Goal: Answer question/provide support: Share knowledge or assist other users

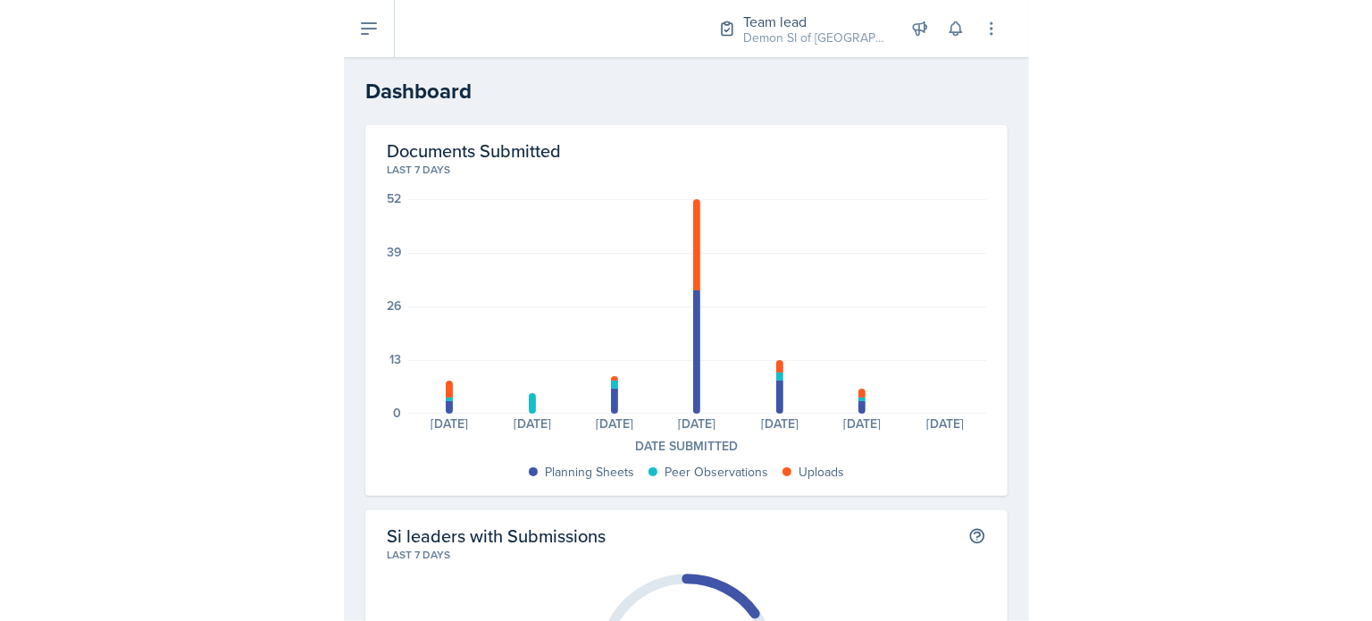
scroll to position [861, 0]
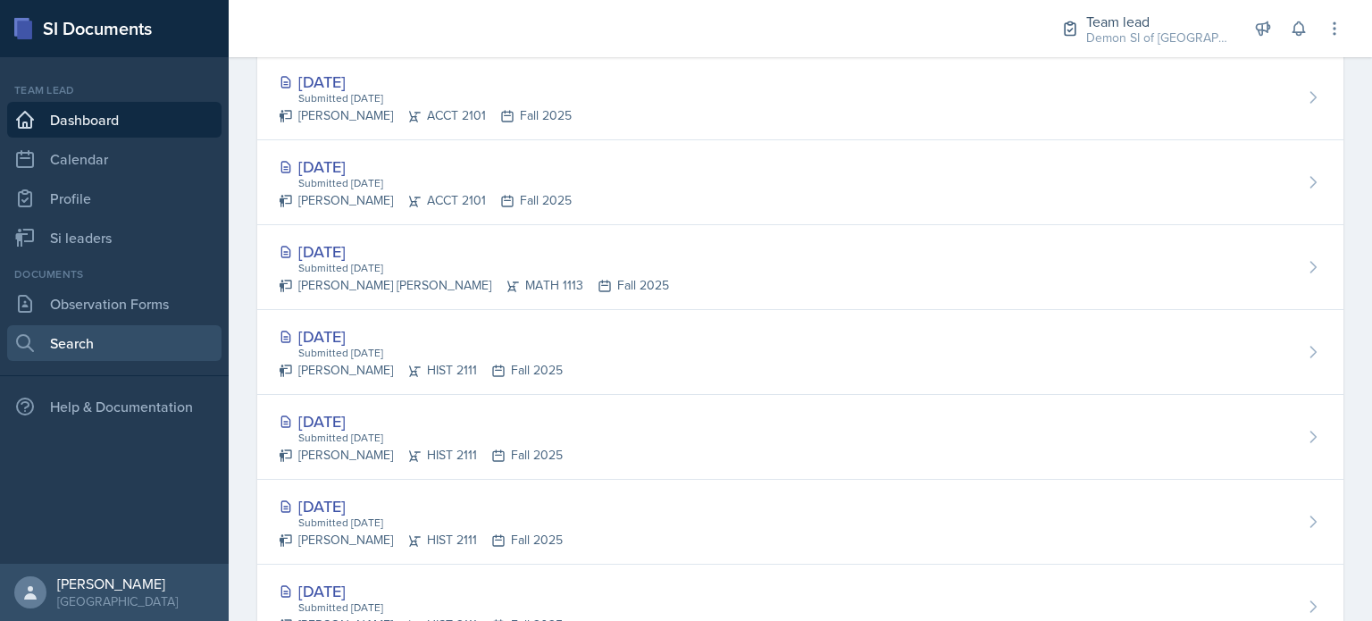
click at [93, 344] on link "Search" at bounding box center [114, 343] width 214 height 36
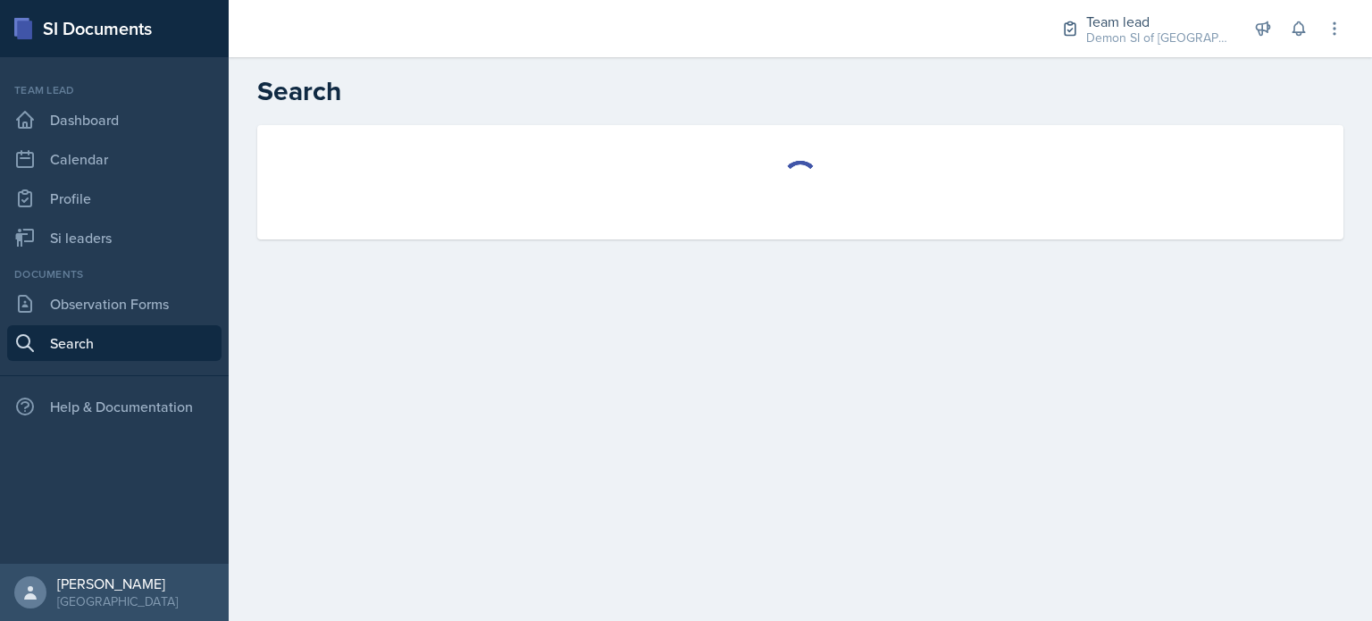
select select "all"
select select "1"
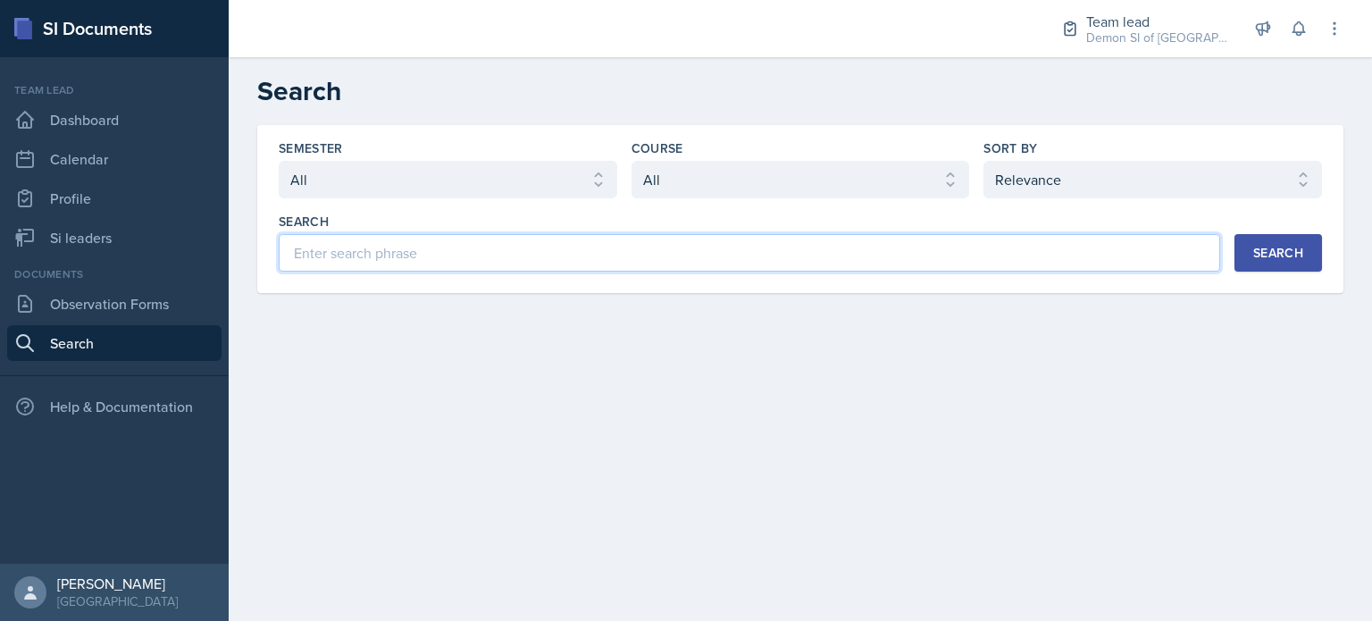
click at [437, 244] on input at bounding box center [750, 253] width 942 height 38
type input "jade"
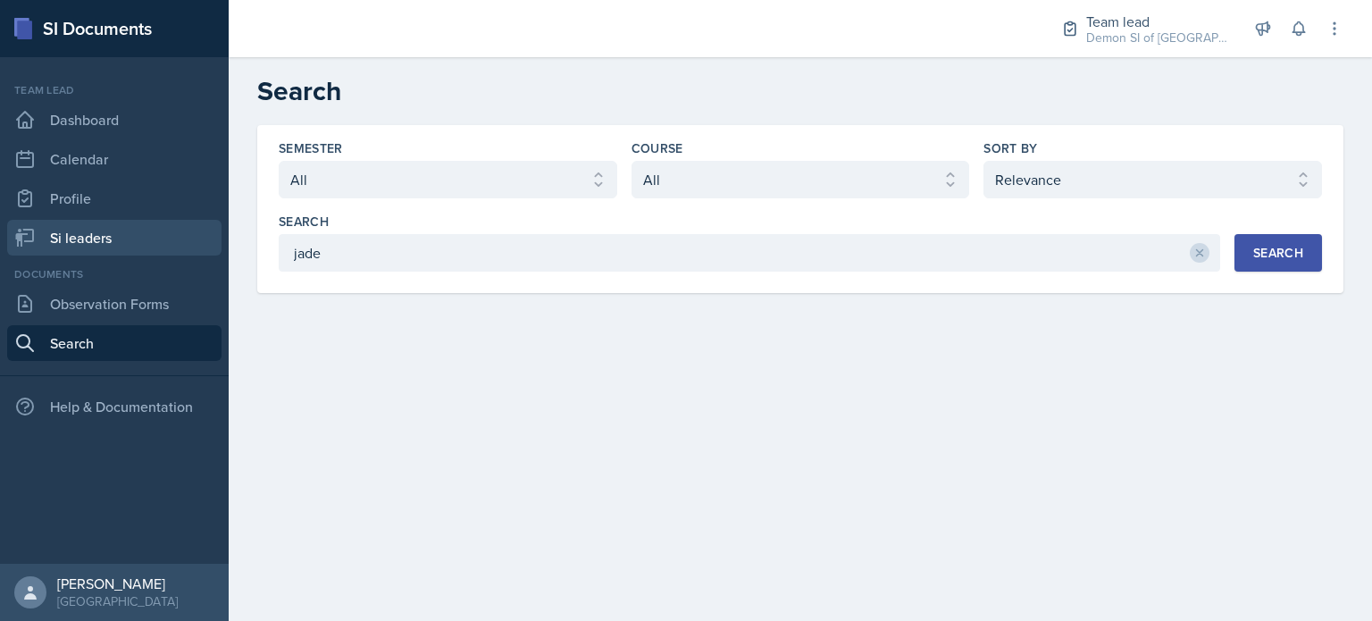
click at [85, 249] on link "Si leaders" at bounding box center [114, 238] width 214 height 36
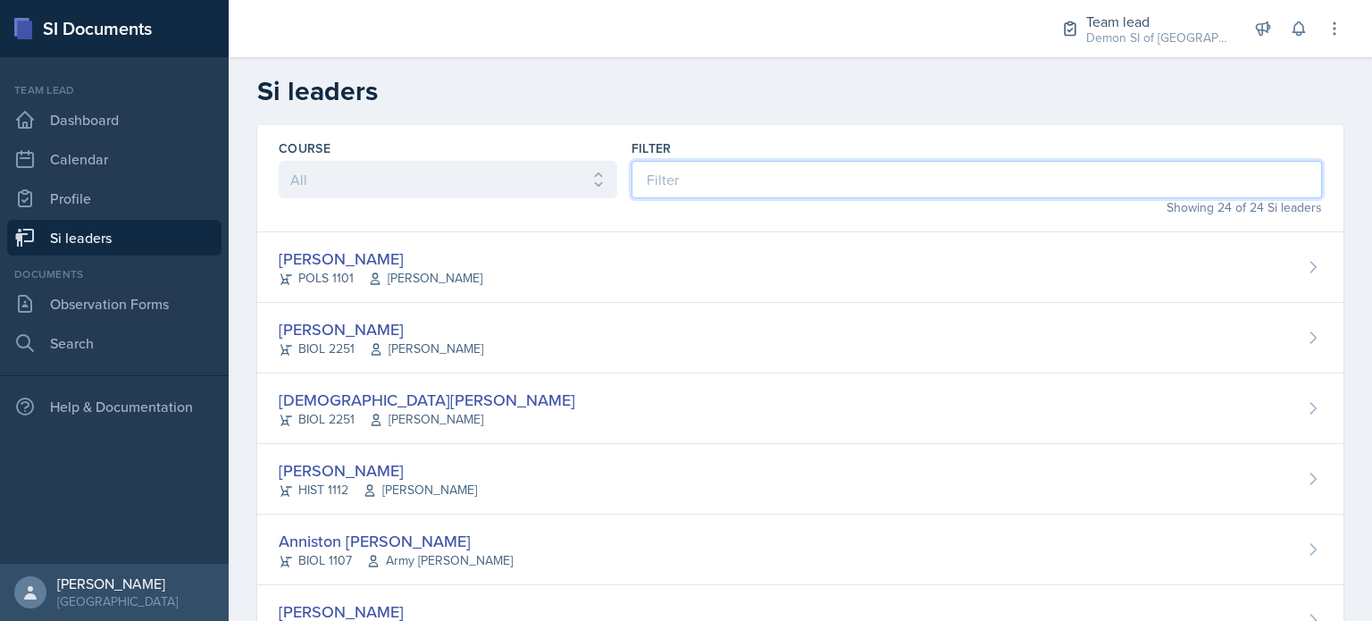
click at [661, 181] on input at bounding box center [977, 180] width 691 height 38
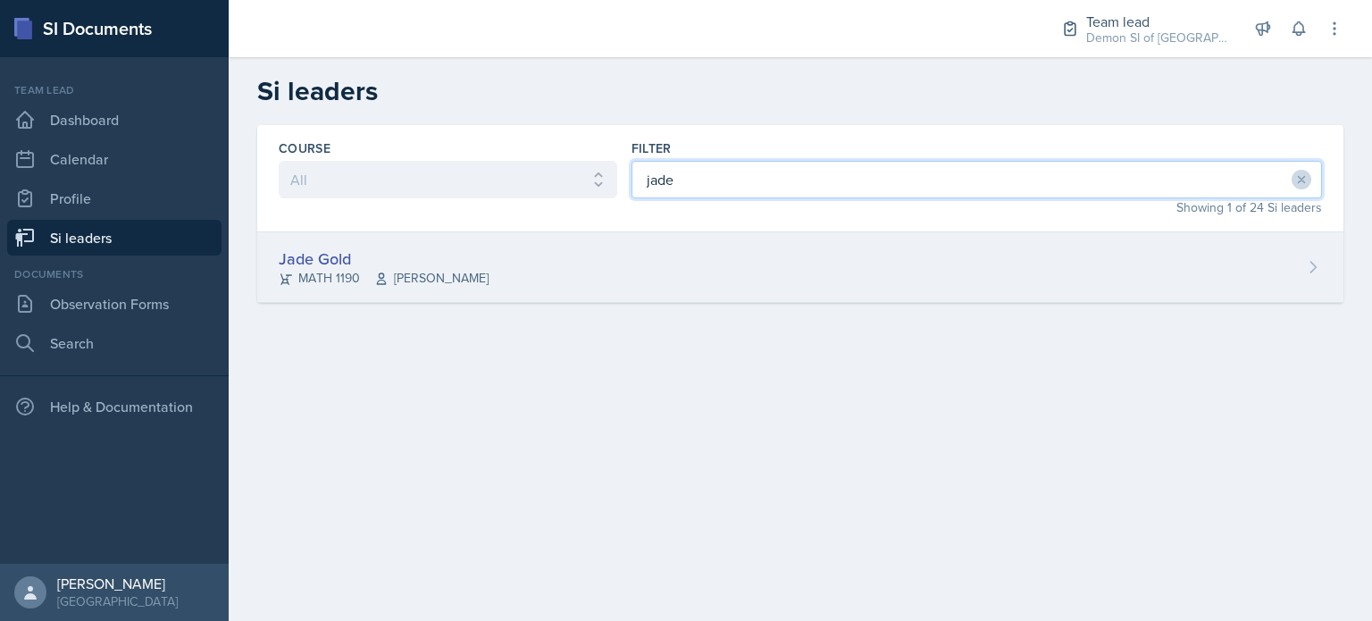
type input "jade"
click at [528, 249] on div "Jade Gold MATH 1190 Ben Sloop" at bounding box center [800, 267] width 1086 height 71
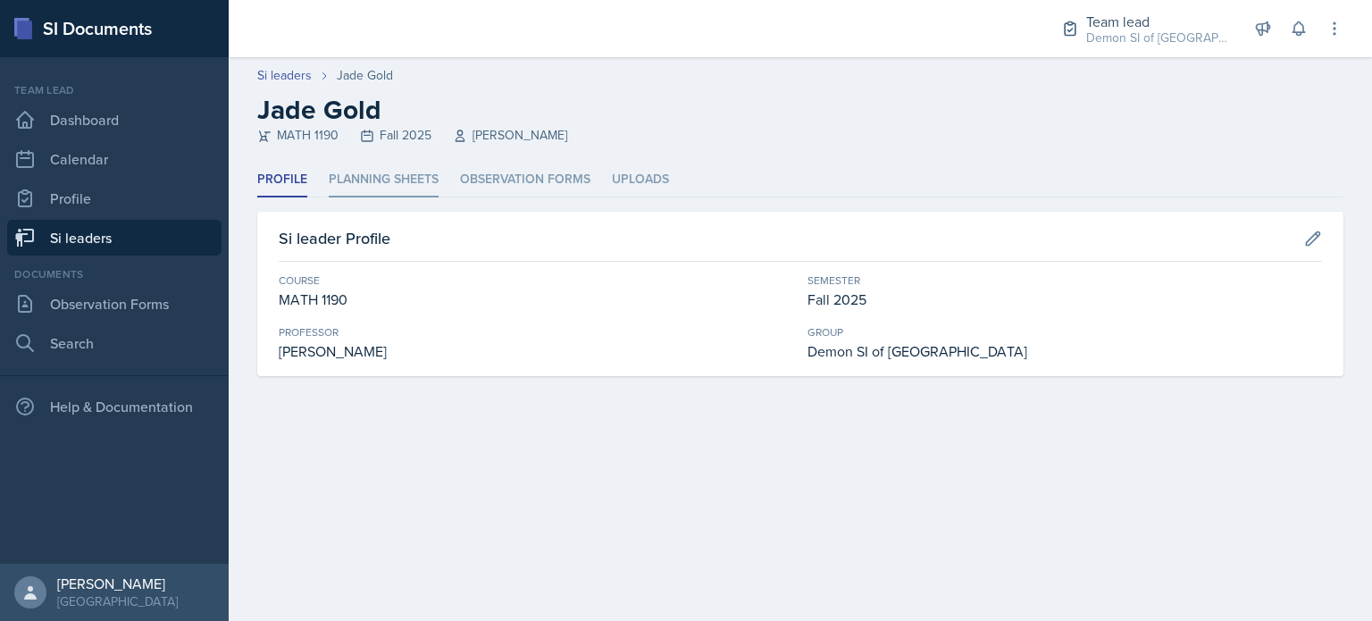
click at [336, 163] on li "Planning Sheets" at bounding box center [384, 180] width 110 height 35
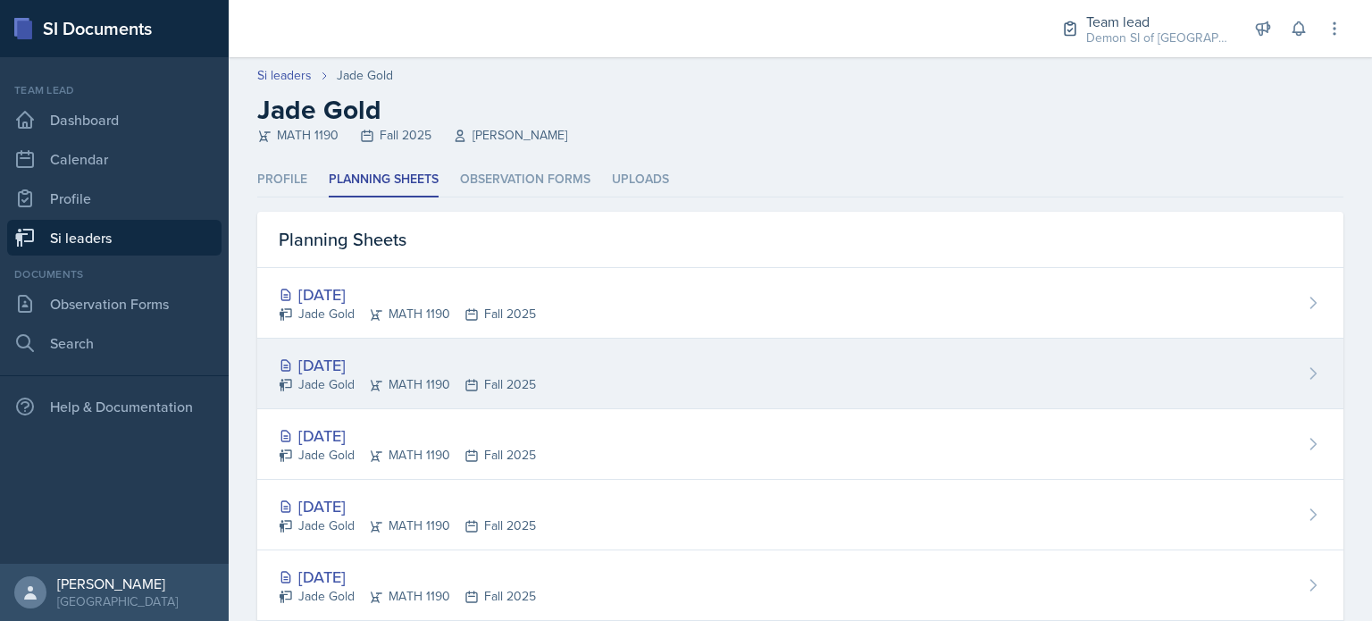
click at [338, 355] on div "Sep 9th, 2025" at bounding box center [407, 365] width 257 height 24
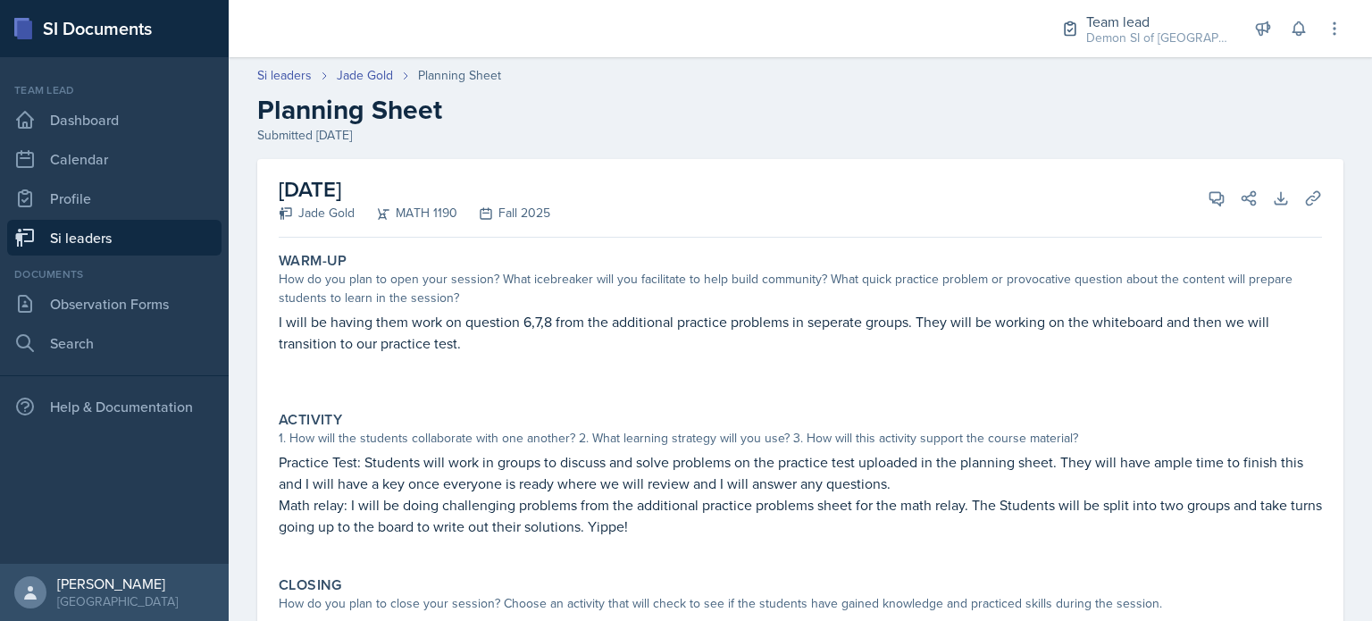
click at [684, 443] on div "1. How will the students collaborate with one another? 2. What learning strateg…" at bounding box center [800, 438] width 1043 height 19
click at [684, 206] on icon at bounding box center [1217, 198] width 18 height 18
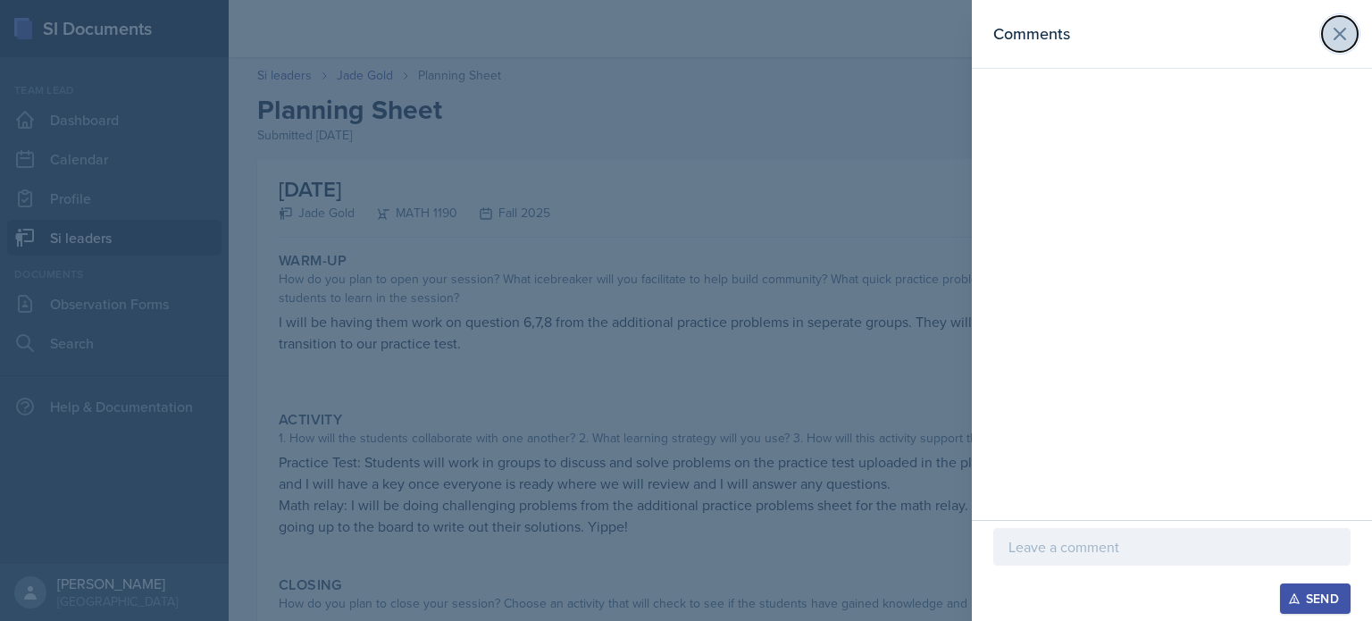
click at [684, 34] on icon at bounding box center [1339, 33] width 21 height 21
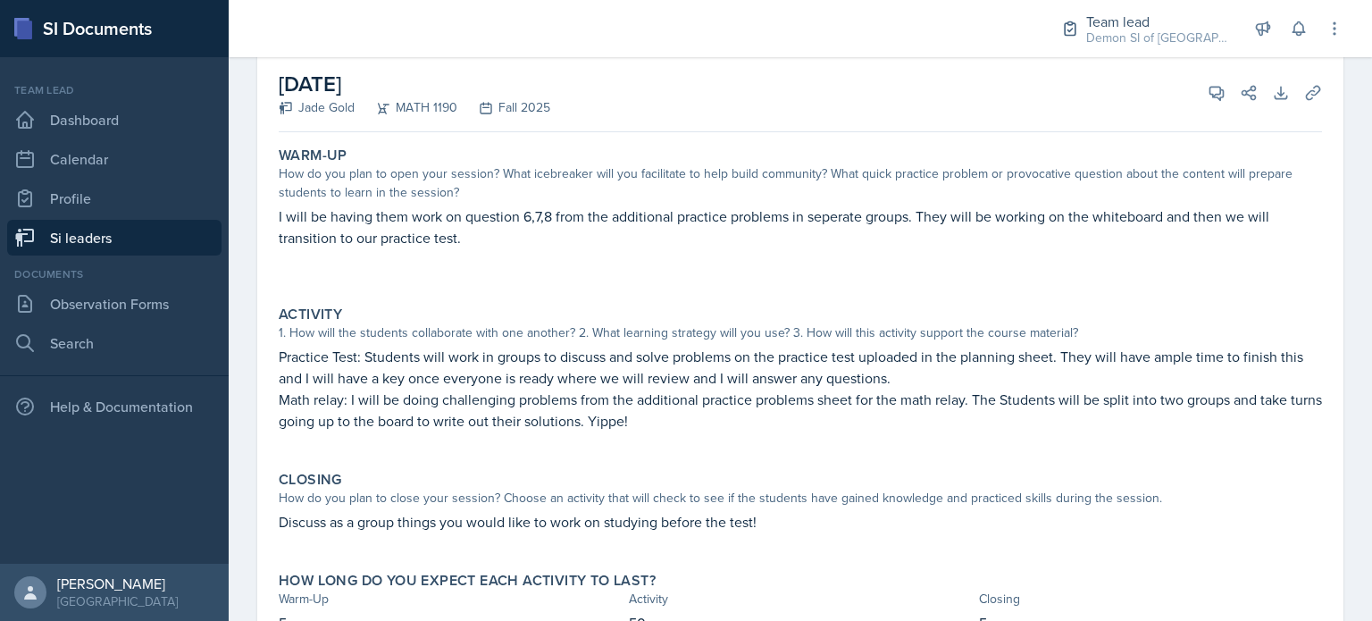
scroll to position [104, 0]
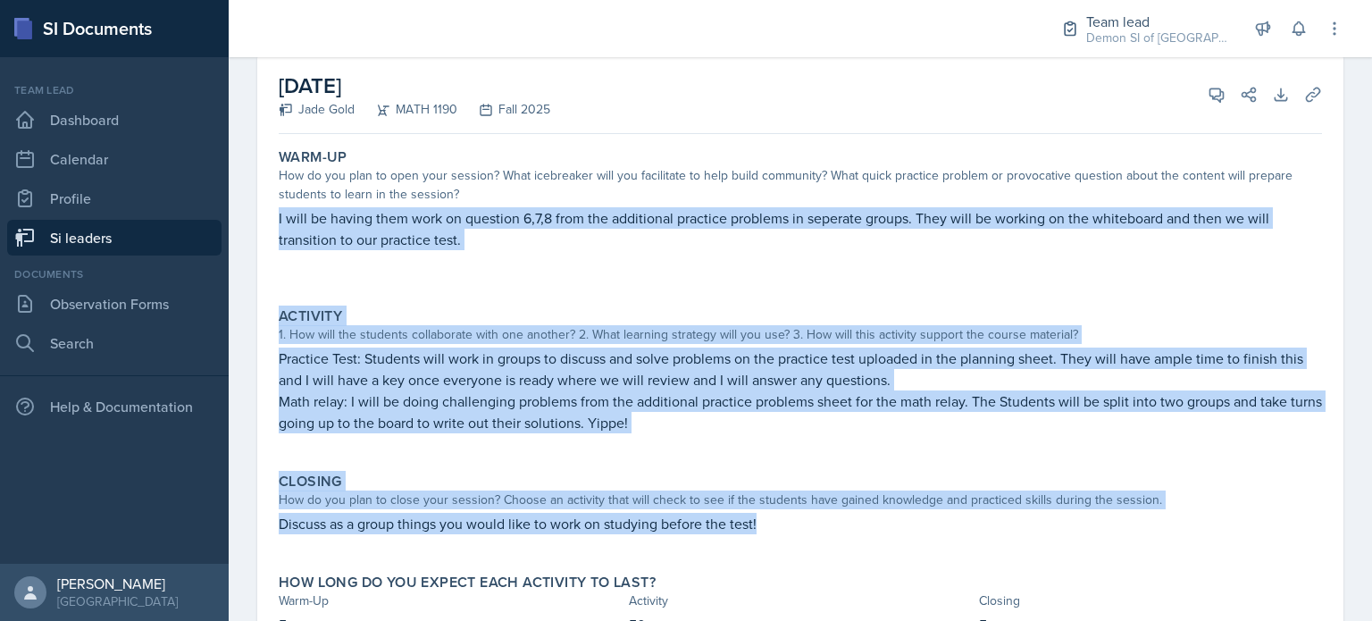
drag, startPoint x: 268, startPoint y: 207, endPoint x: 696, endPoint y: 551, distance: 549.0
click at [684, 551] on div "September 9th, 2025 Jade Gold MATH 1190 Fall 2025 View Comments Comments Send S…" at bounding box center [800, 359] width 1086 height 608
copy div "I will be having them work on question 6,7,8 from the additional practice probl…"
click at [684, 478] on div "Closing" at bounding box center [800, 482] width 1043 height 18
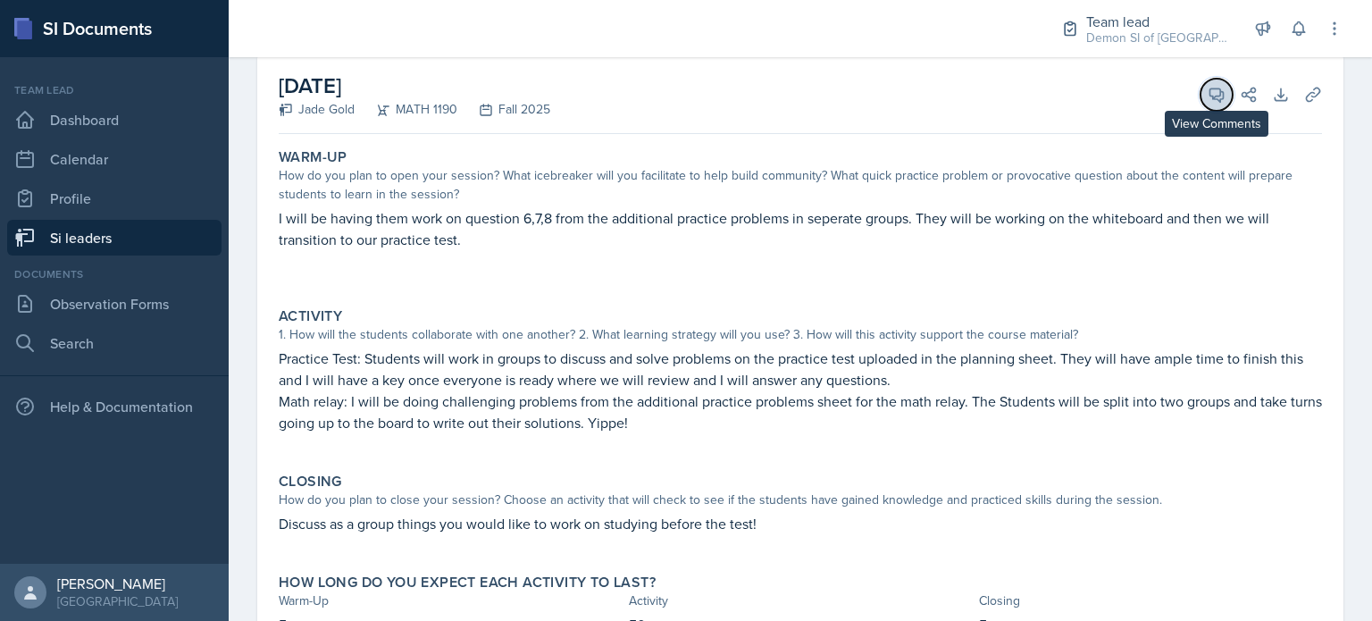
click at [684, 102] on icon at bounding box center [1217, 95] width 18 height 18
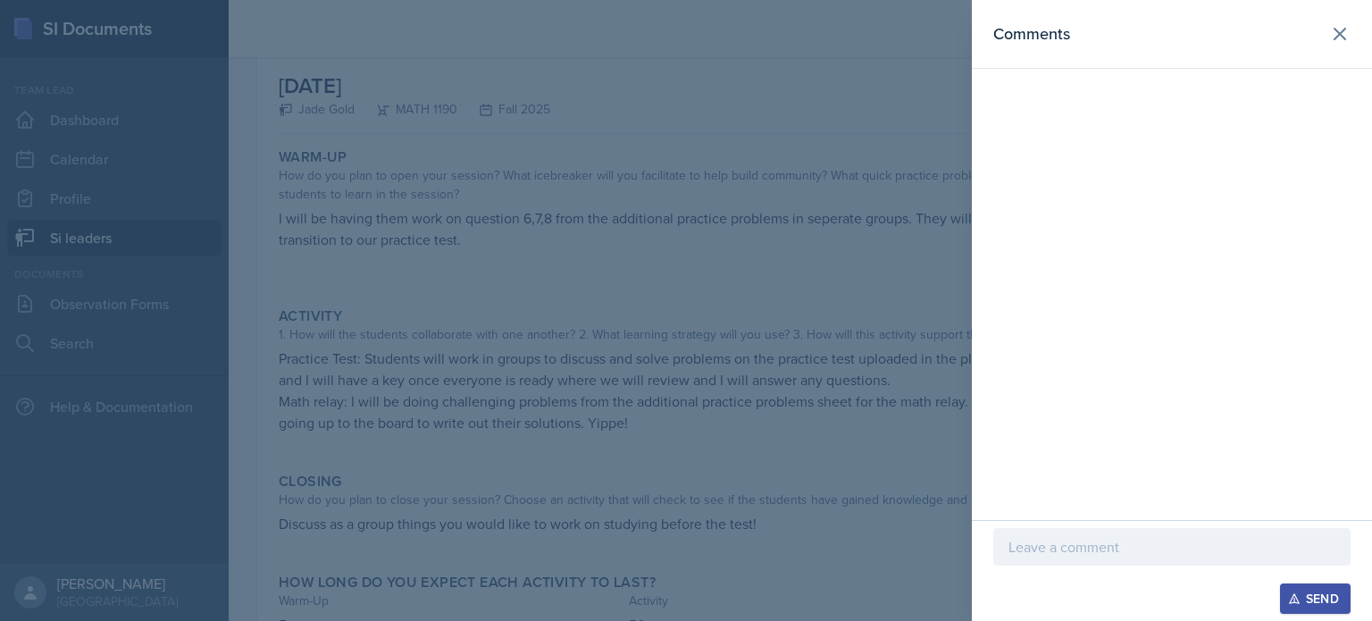
click at [684, 565] on div at bounding box center [1171, 547] width 357 height 38
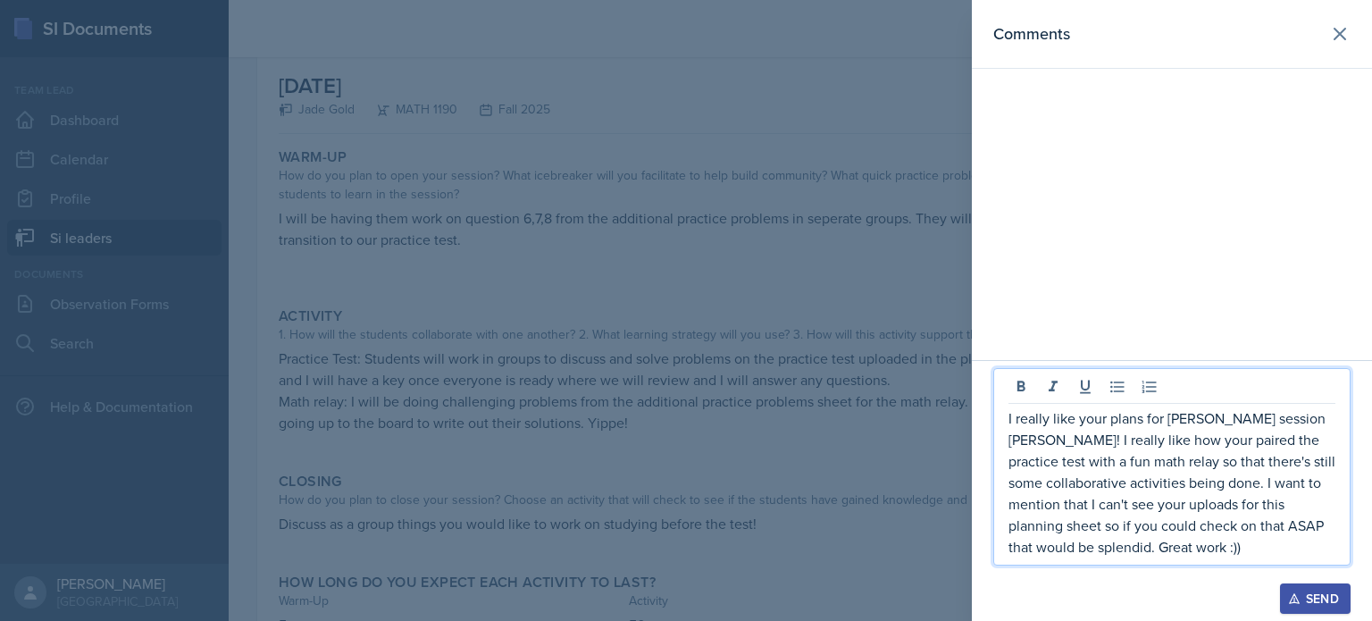
click at [684, 590] on button "Send" at bounding box center [1315, 598] width 71 height 30
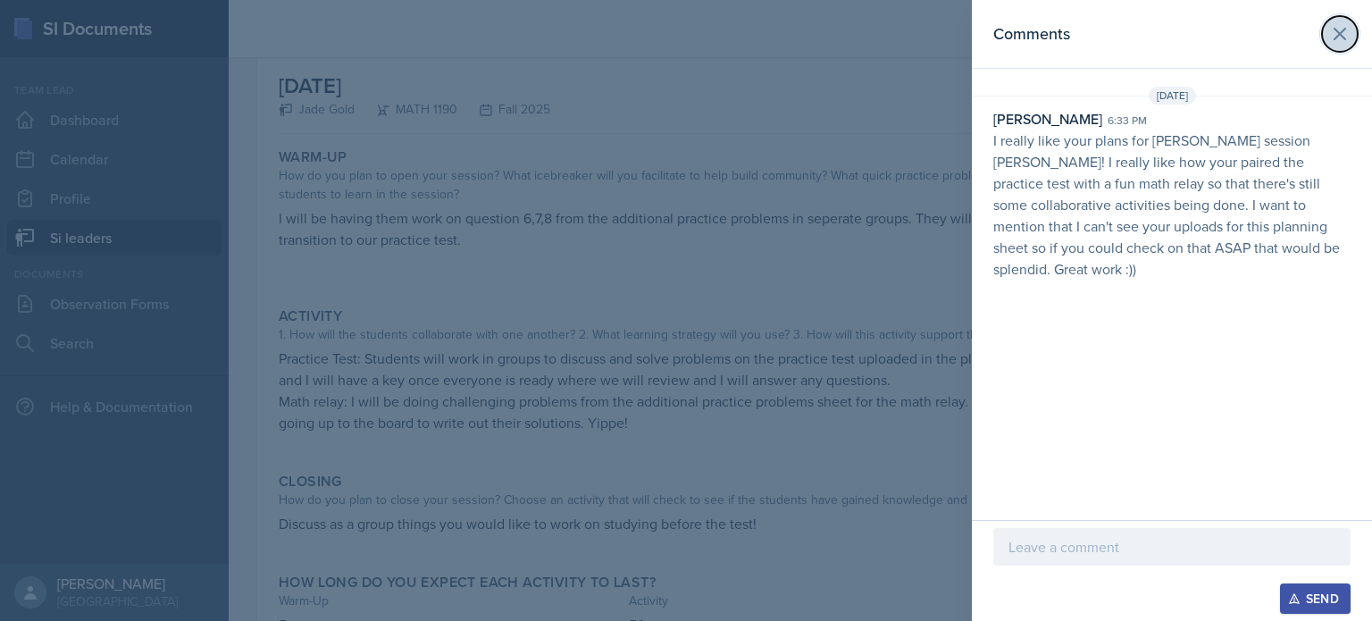
click at [684, 19] on button at bounding box center [1340, 34] width 36 height 36
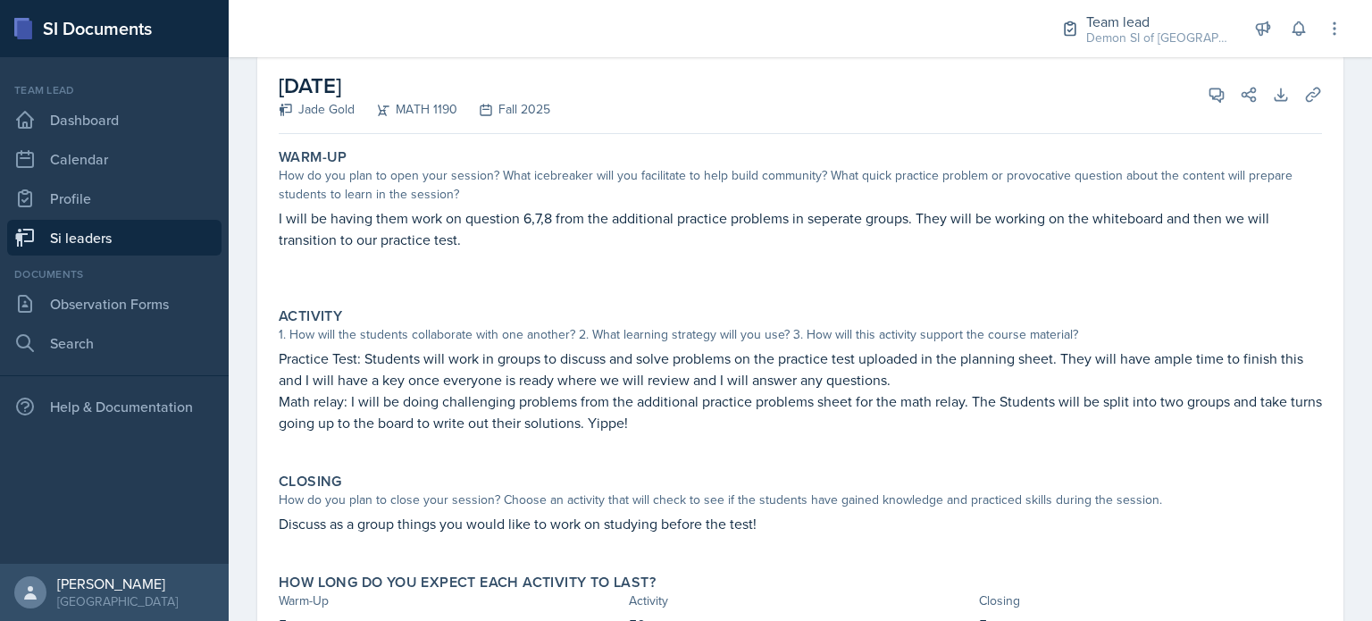
click at [54, 248] on link "Si leaders" at bounding box center [114, 238] width 214 height 36
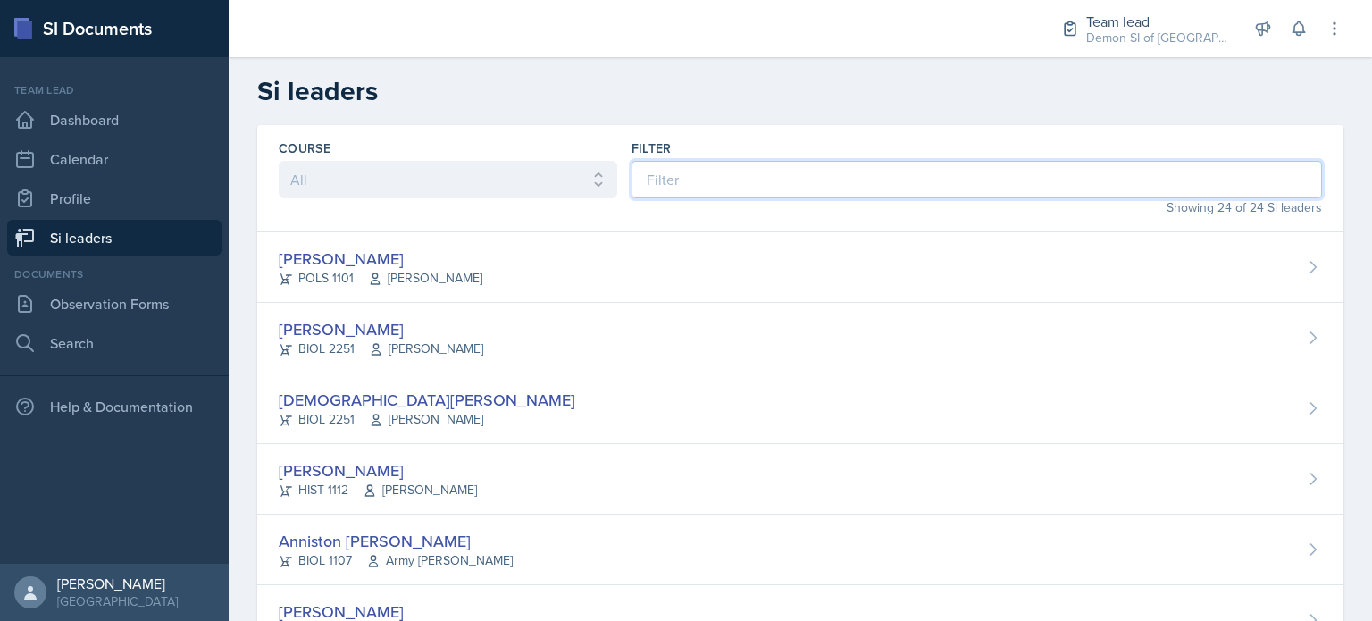
click at [684, 182] on input at bounding box center [977, 180] width 691 height 38
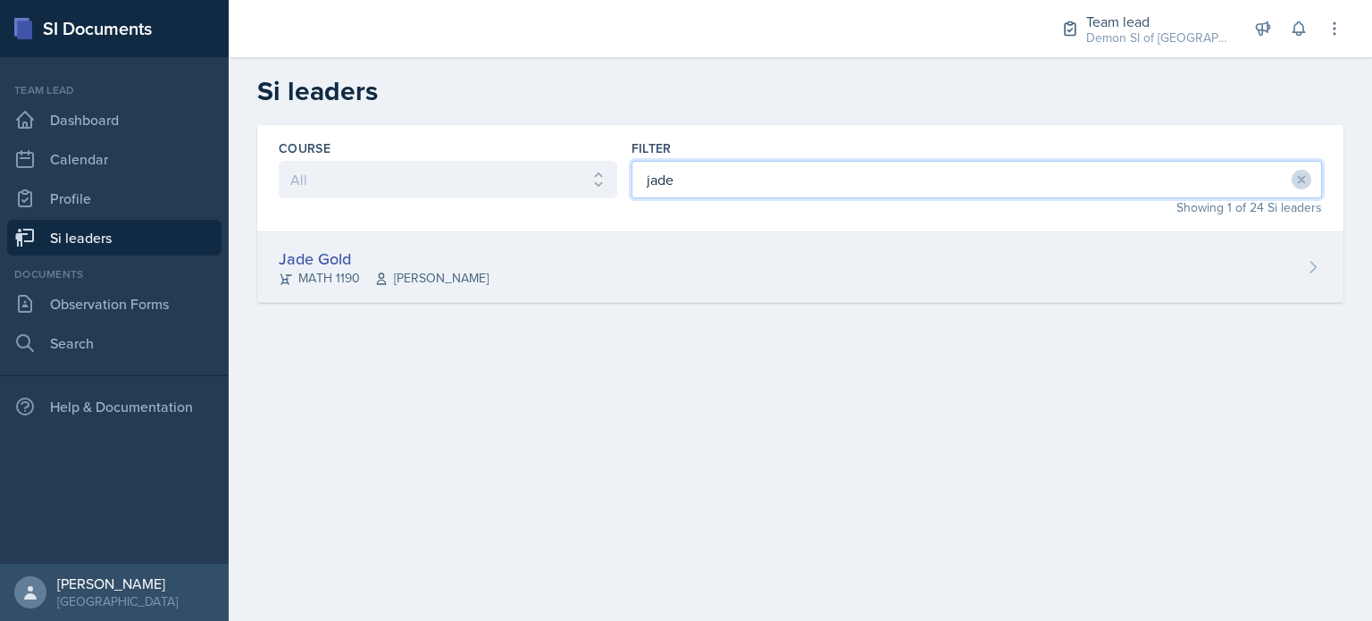
type input "jade"
click at [378, 251] on div "Jade Gold" at bounding box center [384, 259] width 210 height 24
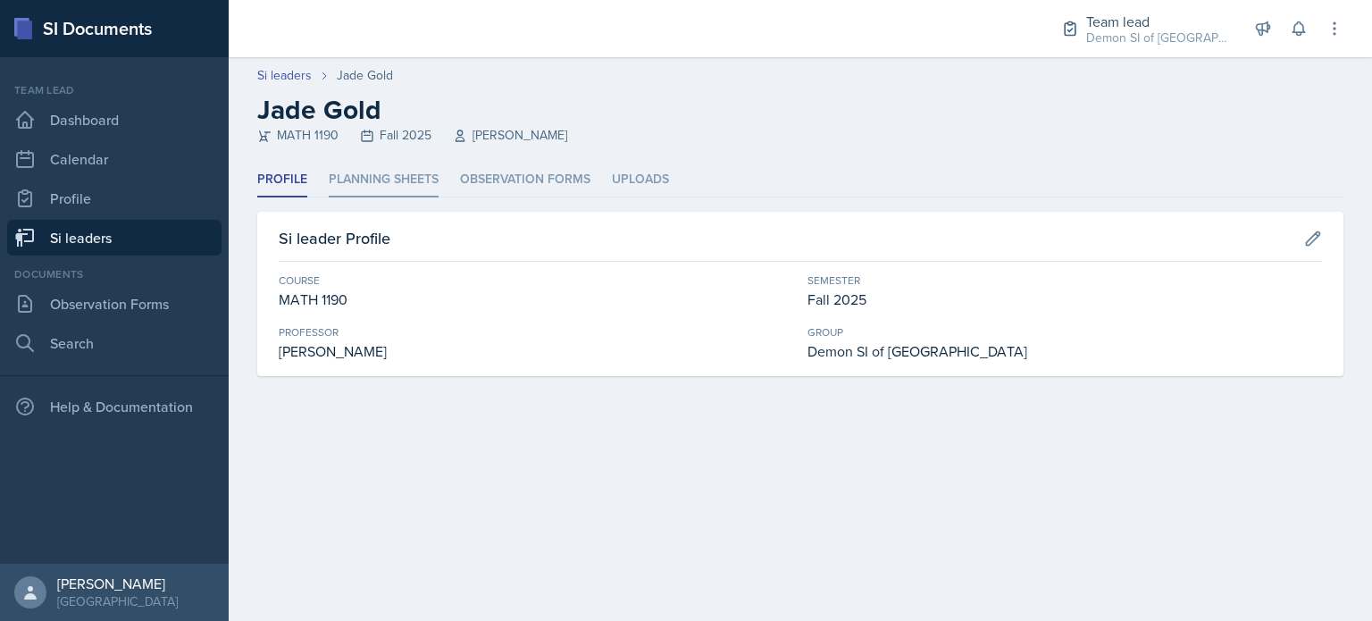
click at [404, 172] on li "Planning Sheets" at bounding box center [384, 180] width 110 height 35
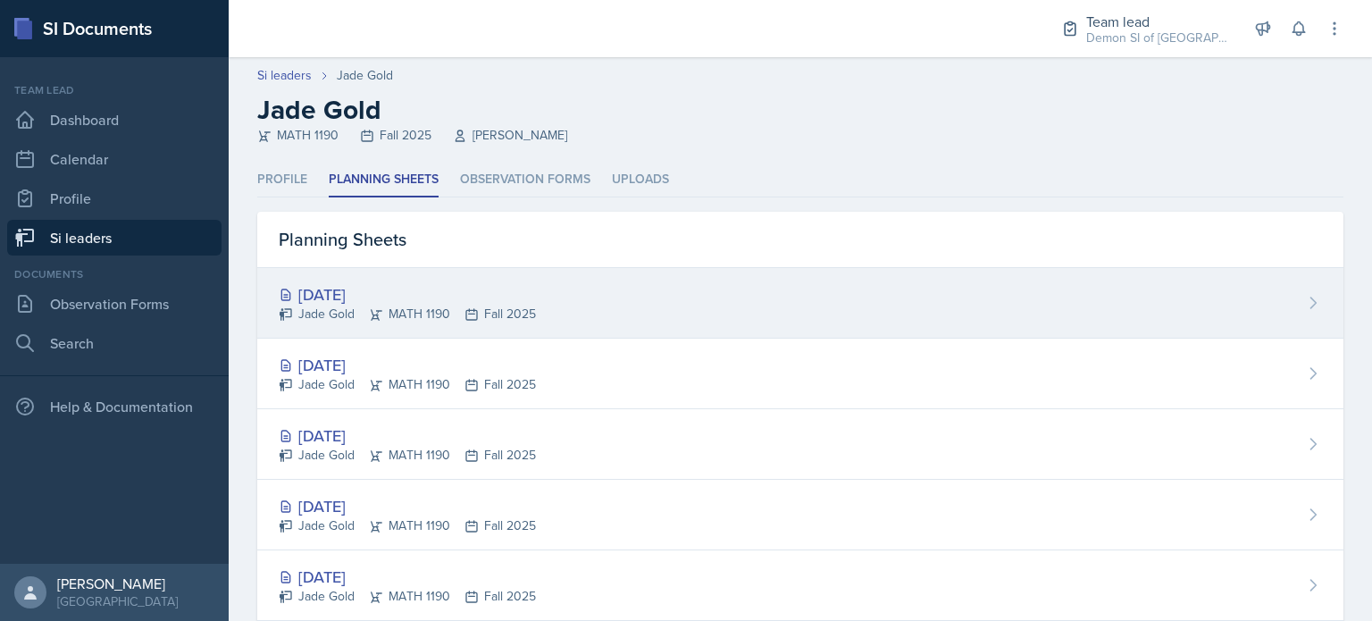
click at [394, 312] on div "Jade Gold MATH 1190 Fall 2025" at bounding box center [407, 314] width 257 height 19
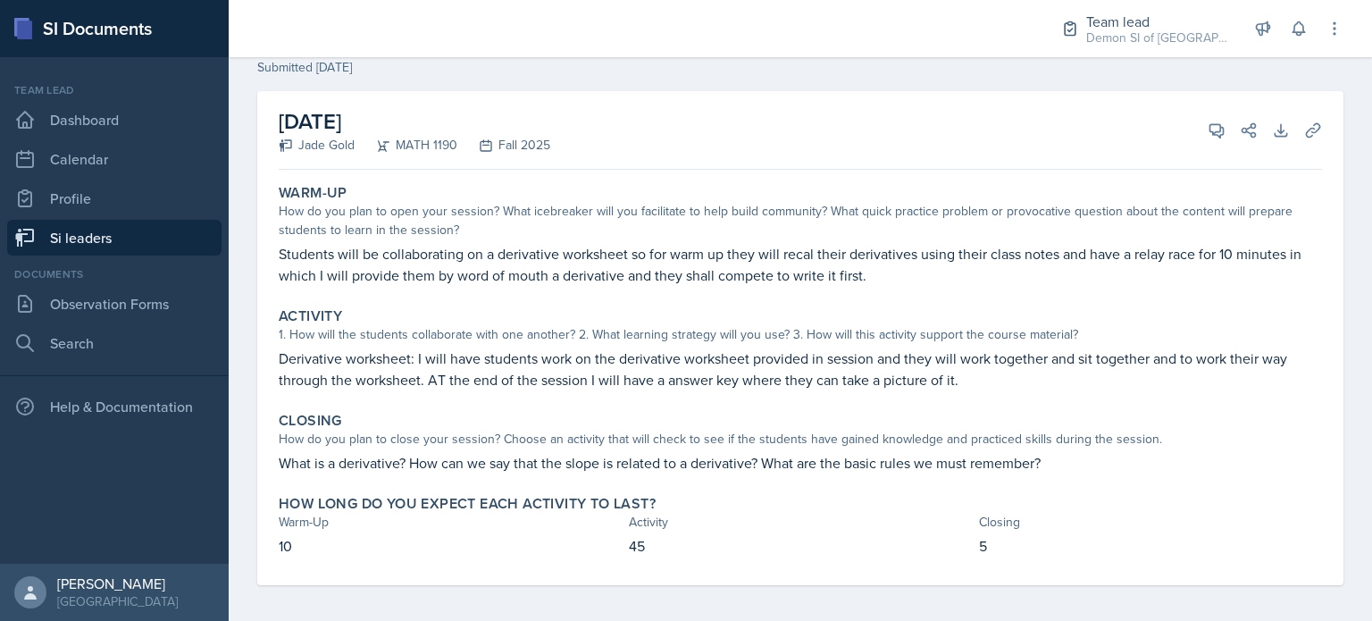
scroll to position [75, 0]
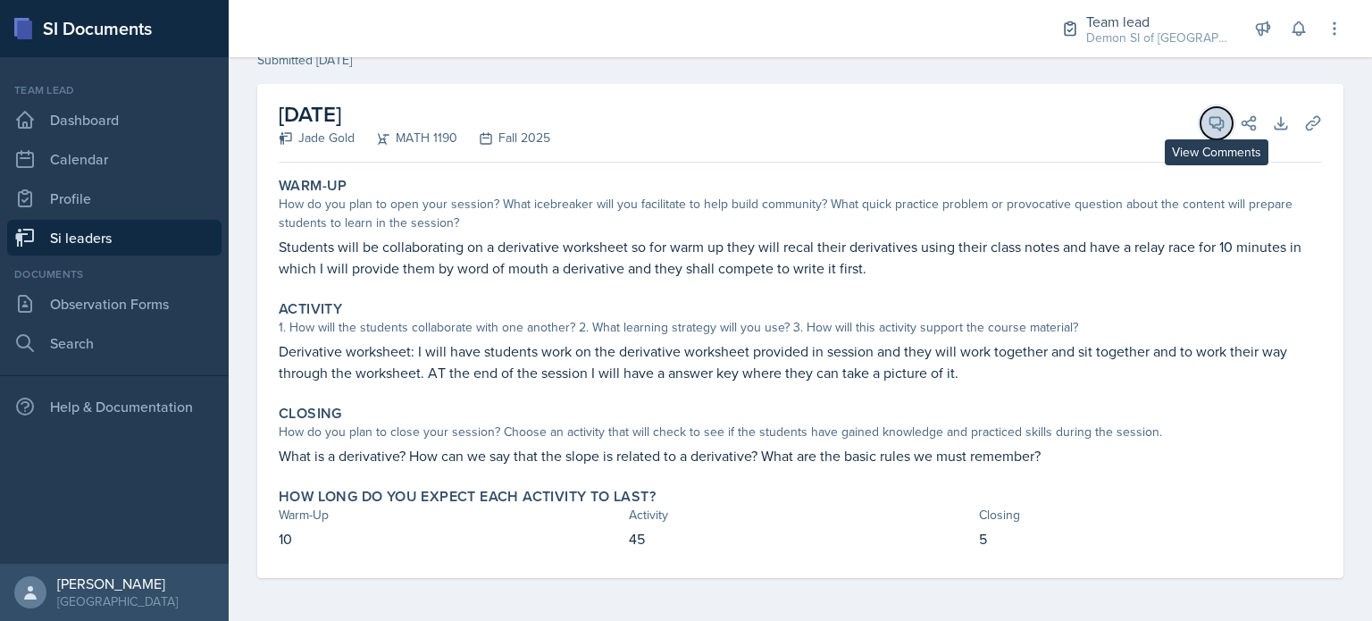
click at [684, 137] on button "View Comments" at bounding box center [1217, 123] width 32 height 32
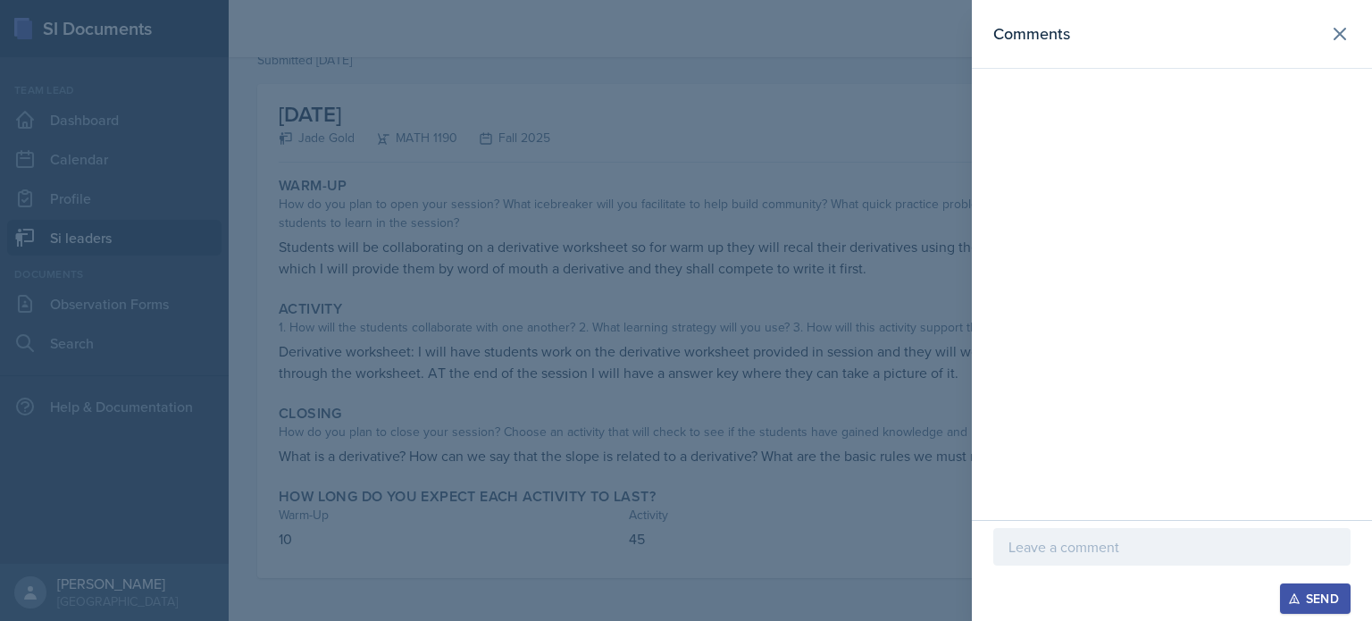
click at [684, 533] on div at bounding box center [1171, 547] width 357 height 38
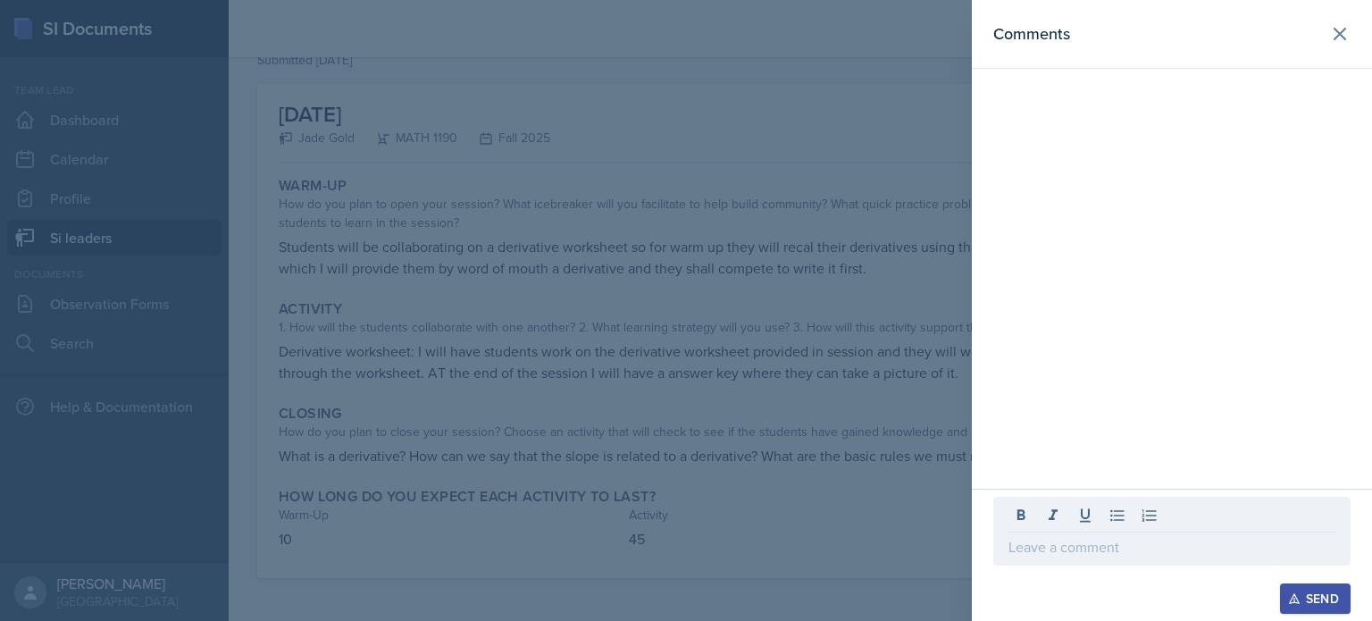
click at [684, 435] on div at bounding box center [686, 310] width 1372 height 621
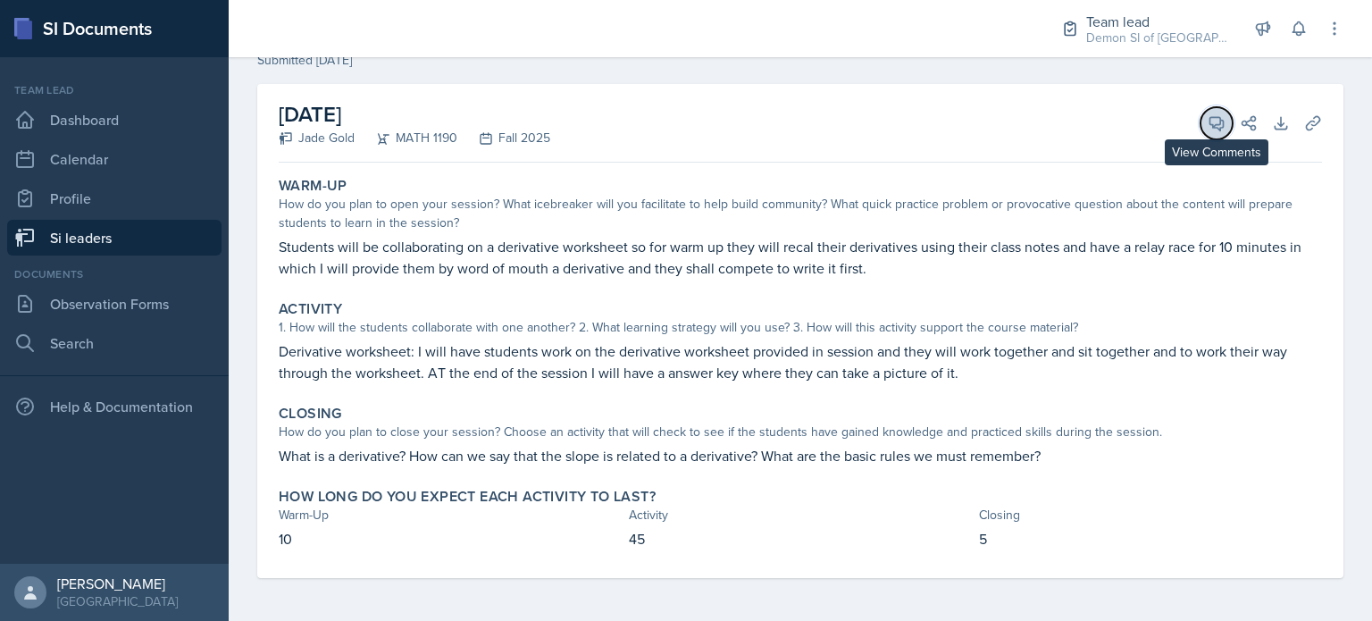
click at [684, 130] on icon at bounding box center [1217, 123] width 18 height 18
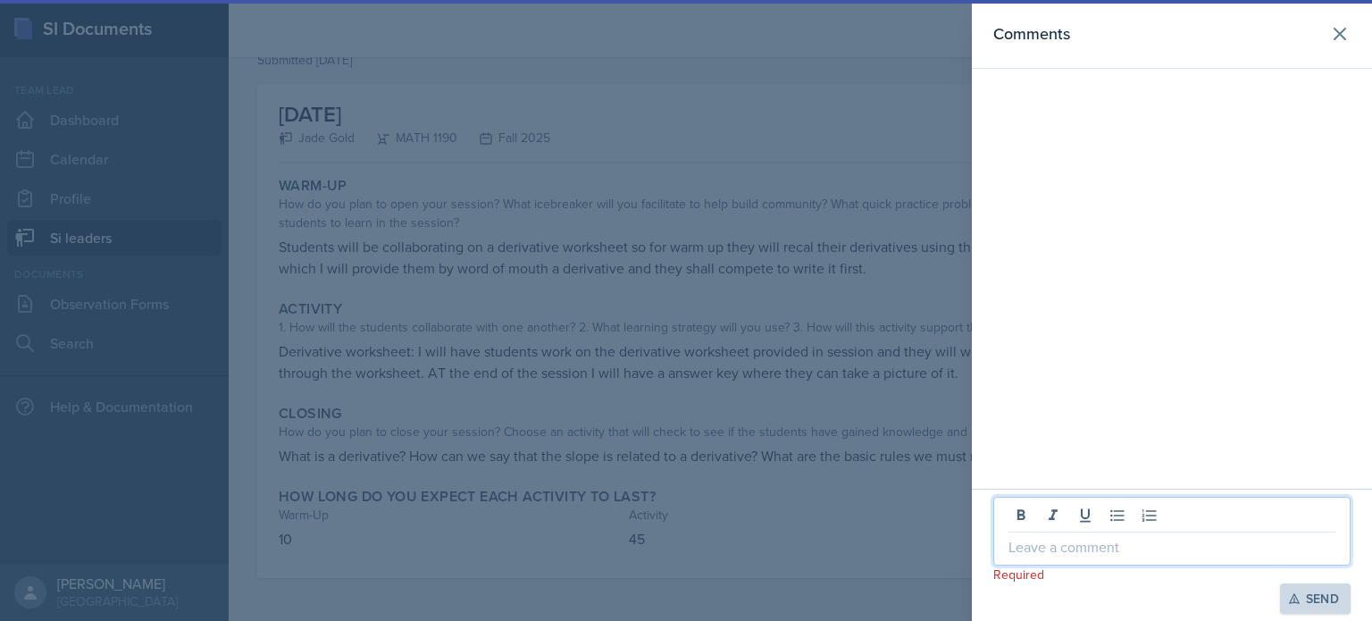
click at [684, 553] on p at bounding box center [1172, 546] width 327 height 21
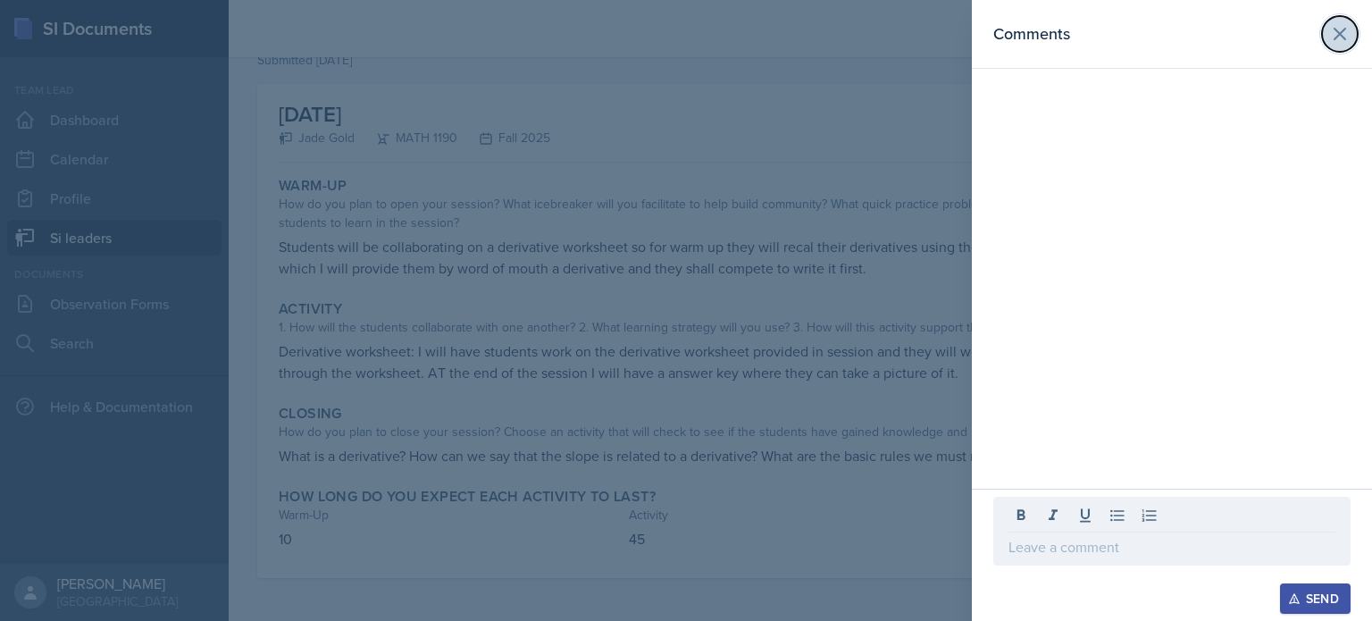
click at [684, 29] on icon at bounding box center [1339, 33] width 21 height 21
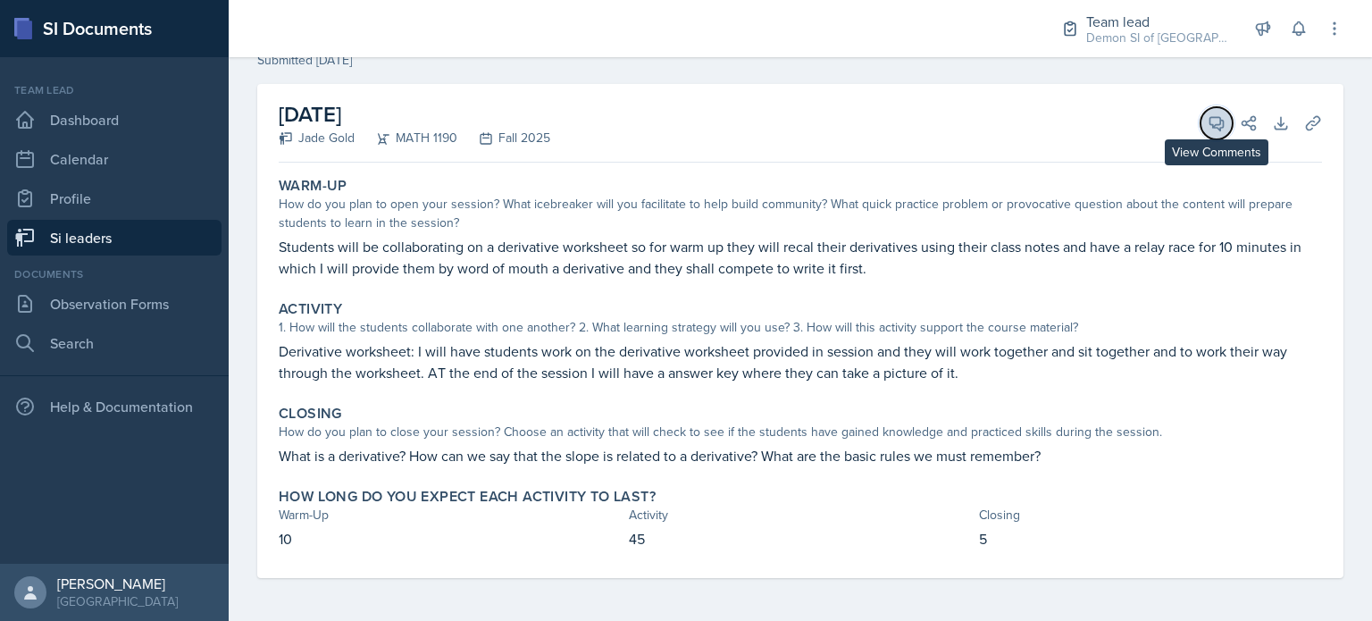
click at [684, 114] on icon at bounding box center [1217, 123] width 18 height 18
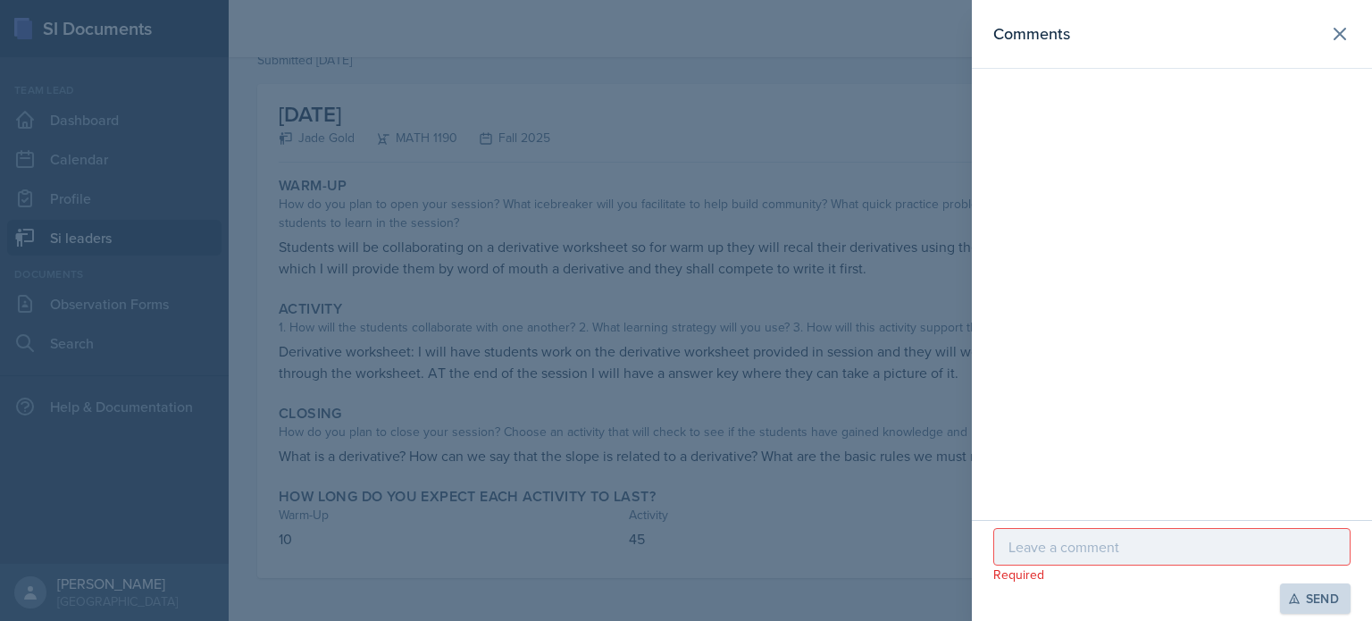
click at [684, 533] on div at bounding box center [1171, 547] width 357 height 38
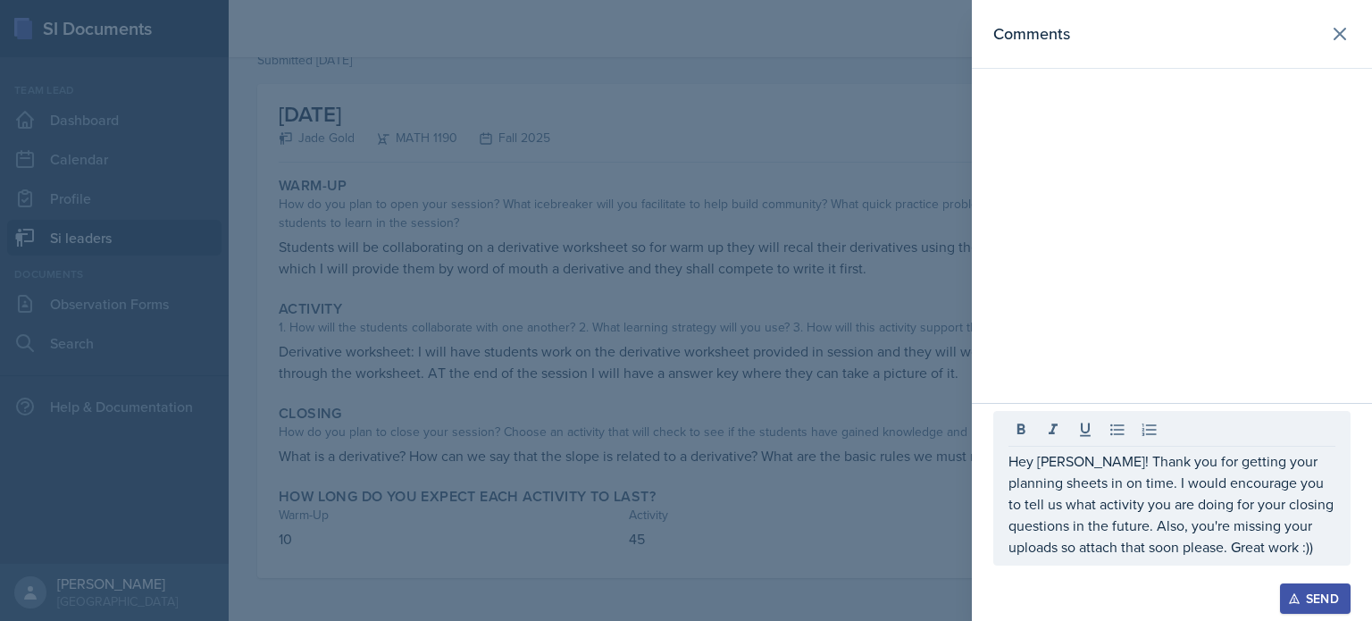
click at [684, 599] on div "Send" at bounding box center [1315, 598] width 47 height 14
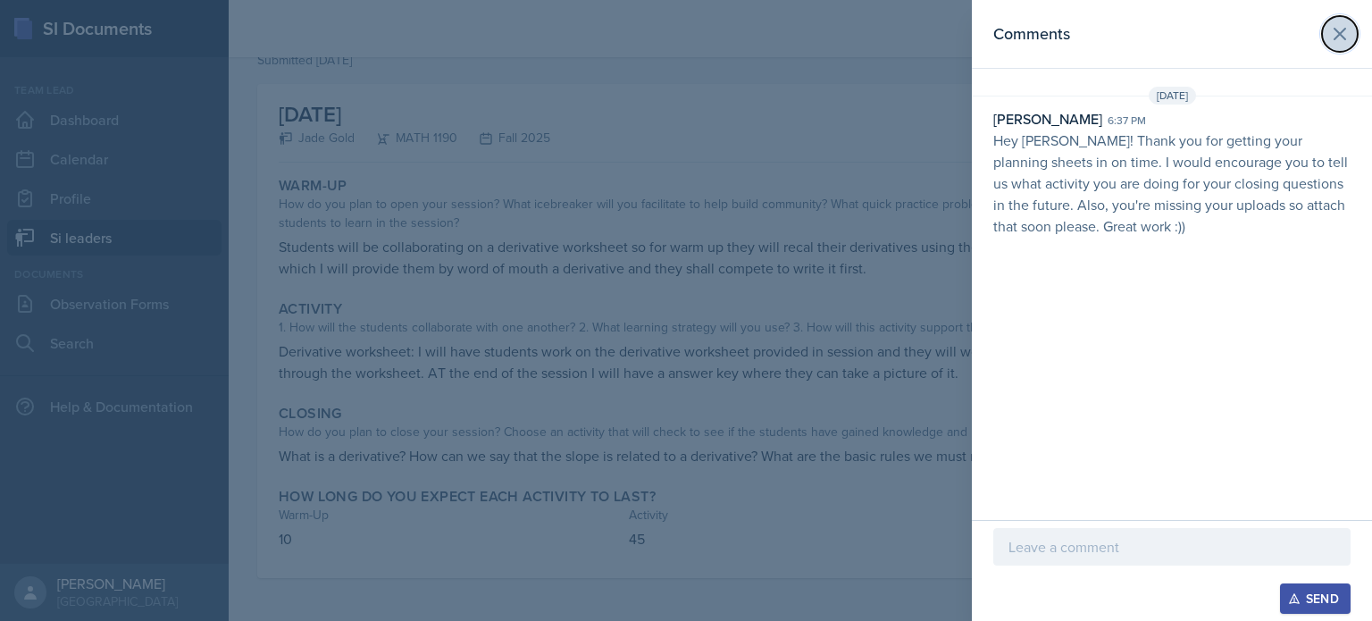
click at [684, 41] on icon at bounding box center [1339, 33] width 21 height 21
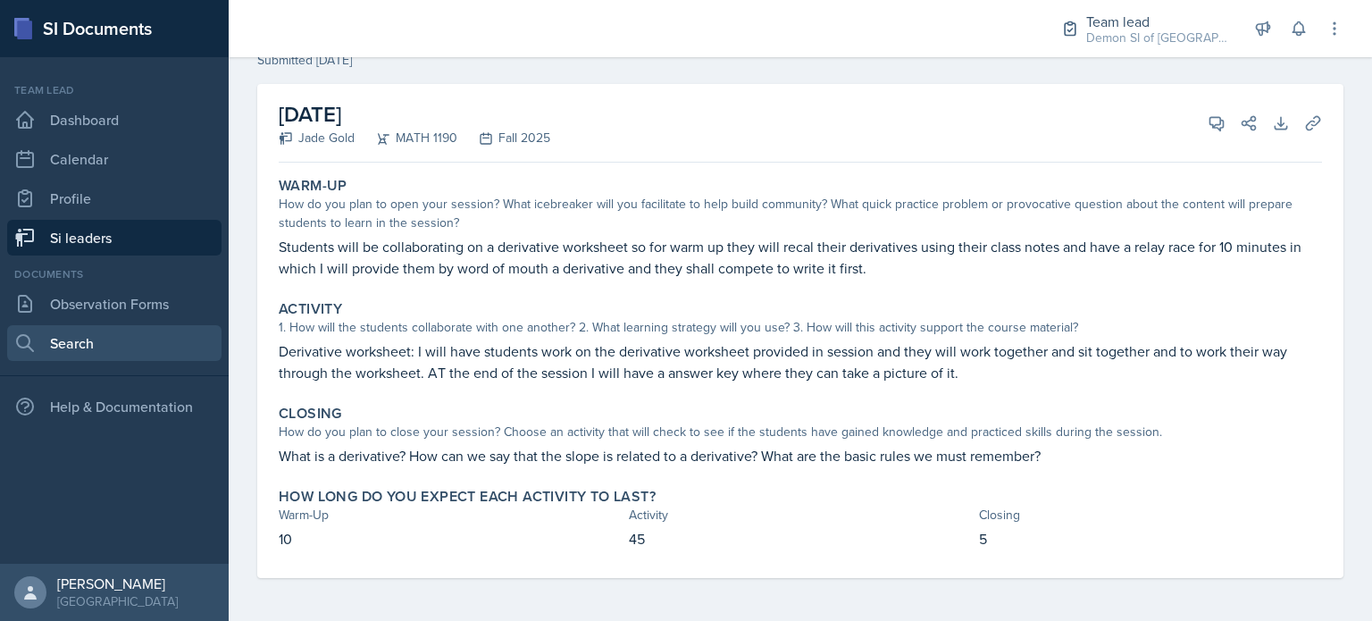
click at [88, 342] on link "Search" at bounding box center [114, 343] width 214 height 36
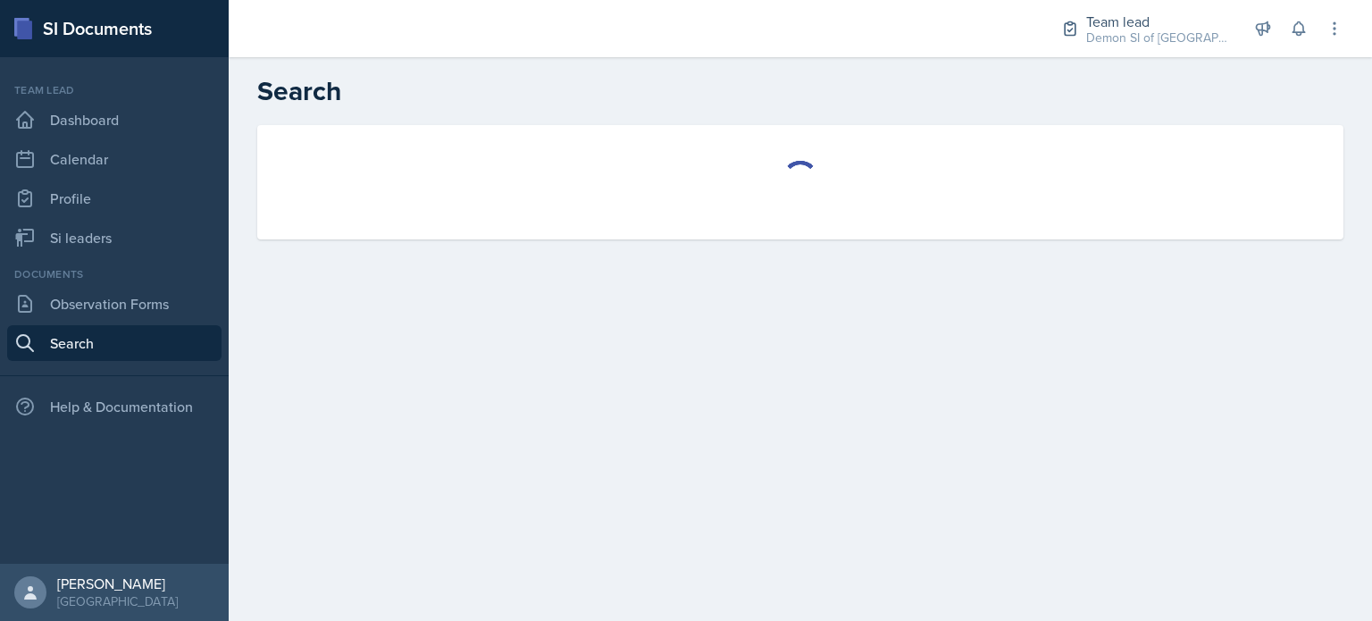
select select "all"
select select "1"
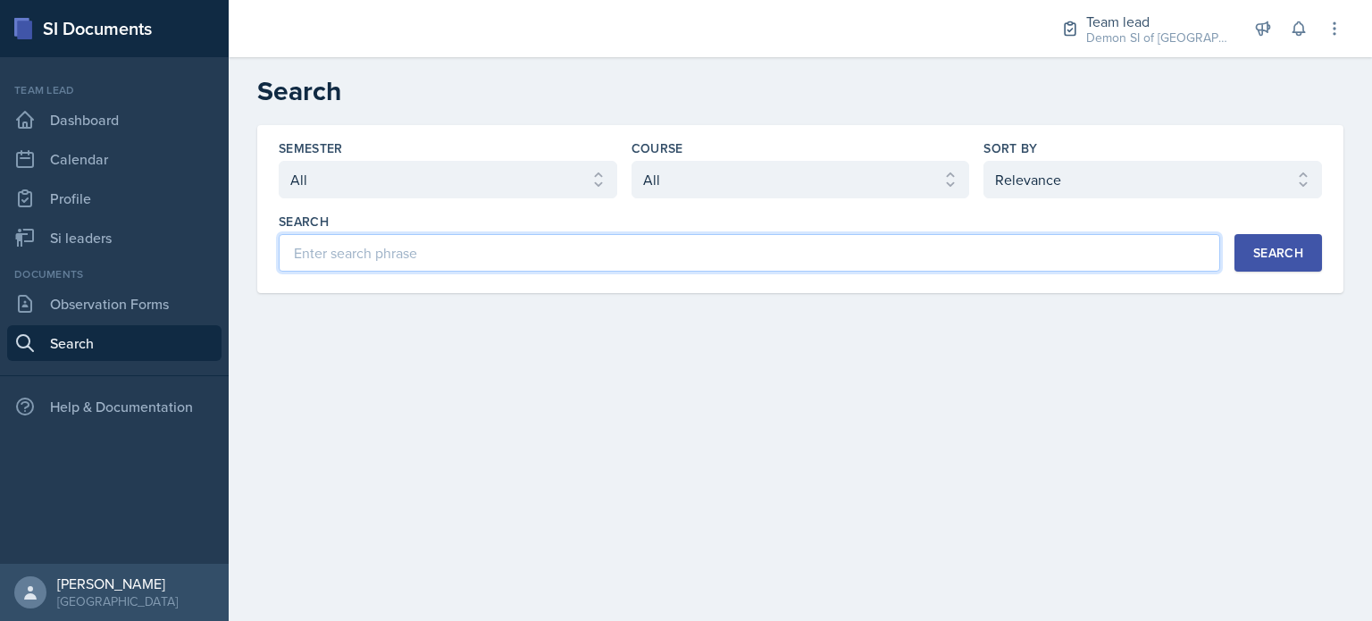
click at [475, 261] on input at bounding box center [750, 253] width 942 height 38
type input "maria"
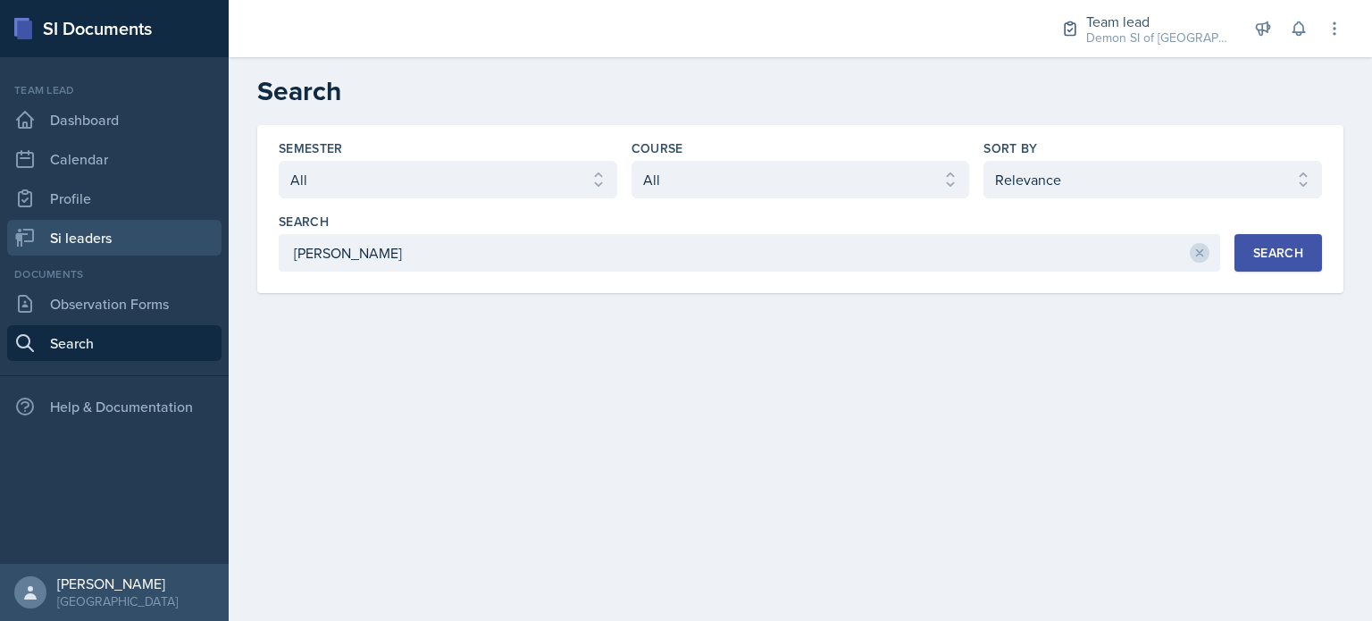
click at [54, 243] on link "Si leaders" at bounding box center [114, 238] width 214 height 36
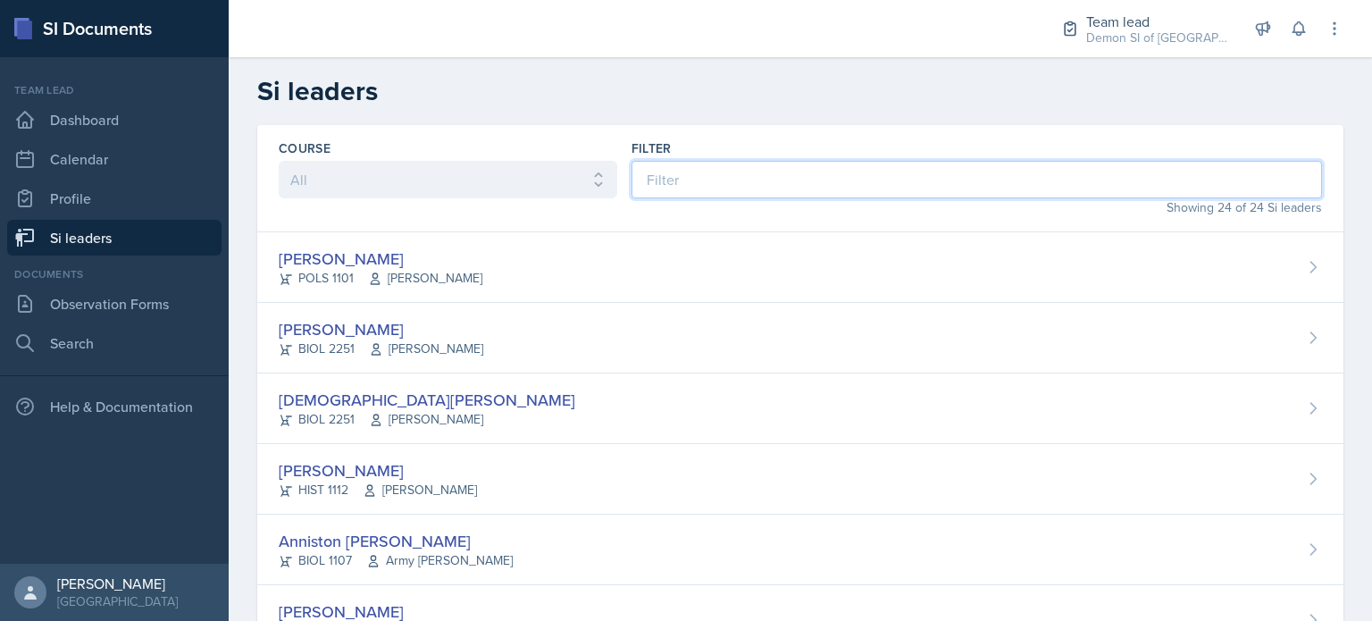
click at [684, 173] on input at bounding box center [977, 180] width 691 height 38
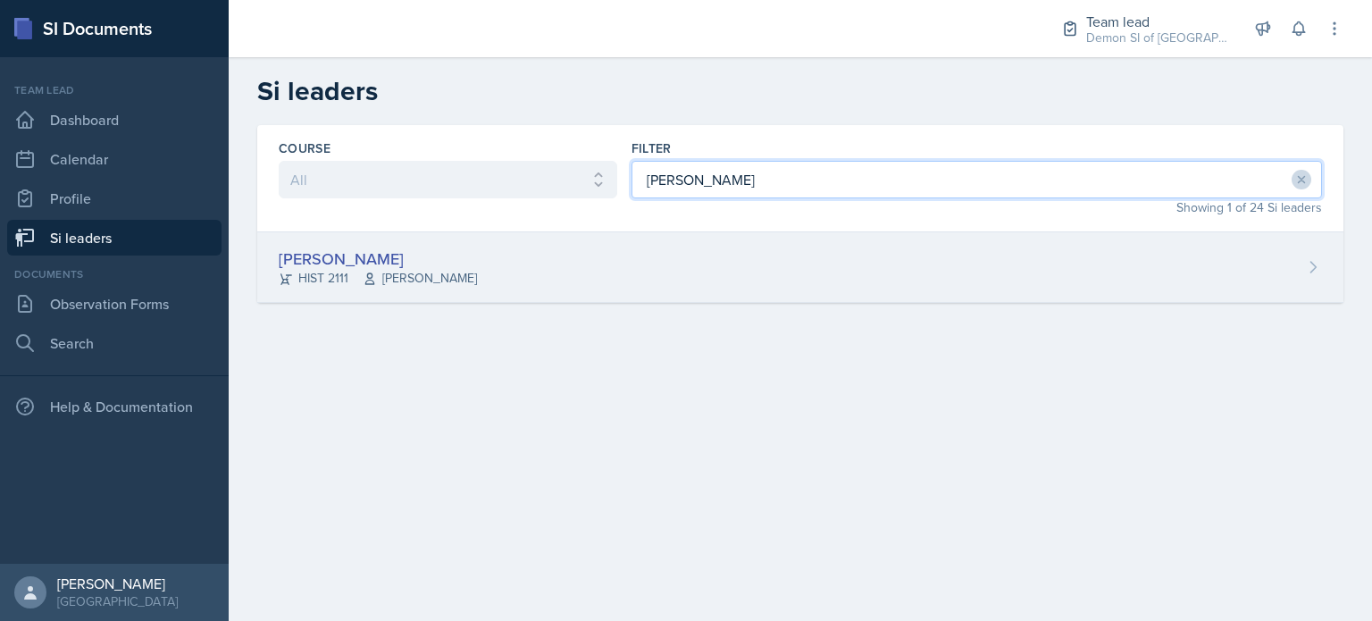
type input "maria"
click at [312, 238] on div "Maria Patino Cruz HIST 2111 George Bertrand" at bounding box center [800, 267] width 1086 height 71
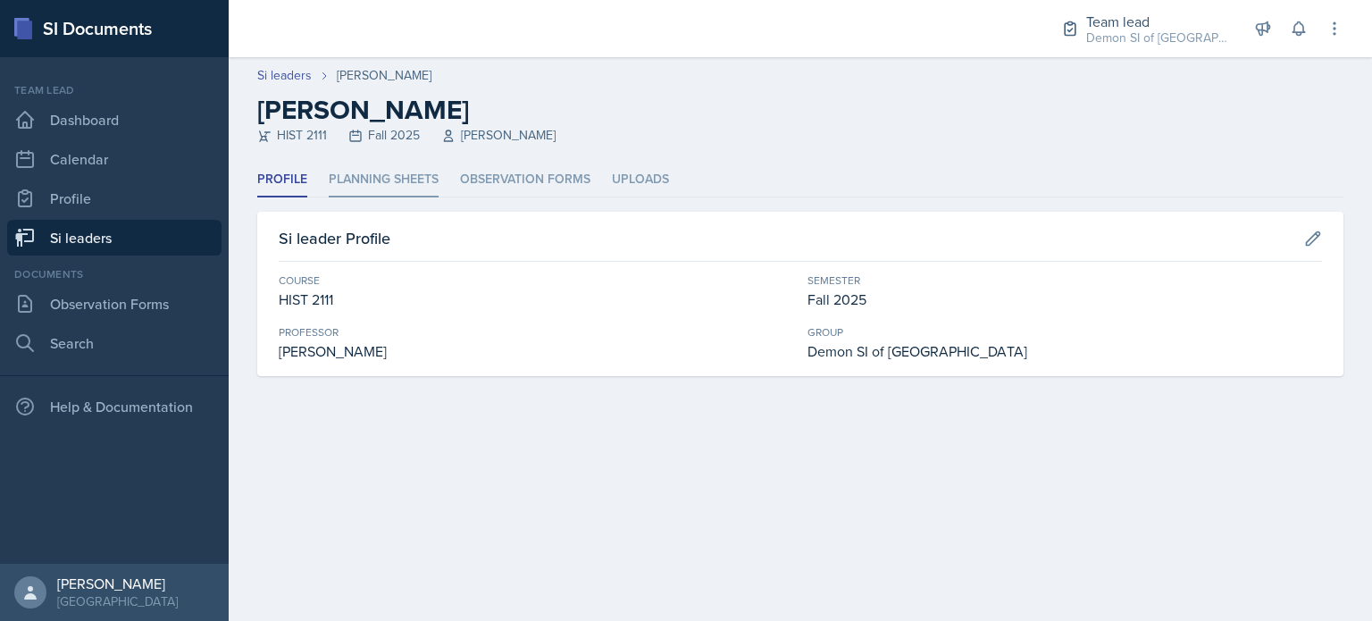
click at [368, 182] on li "Planning Sheets" at bounding box center [384, 180] width 110 height 35
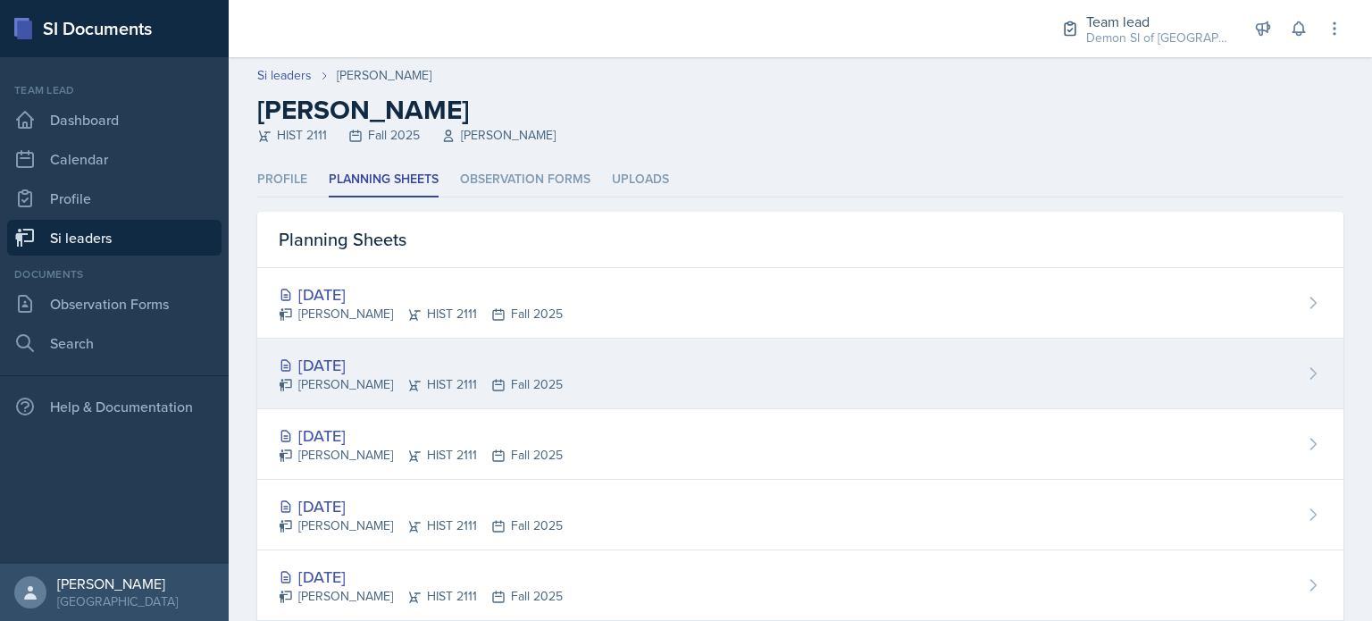
click at [334, 361] on div "Sep 8th, 2025" at bounding box center [421, 365] width 284 height 24
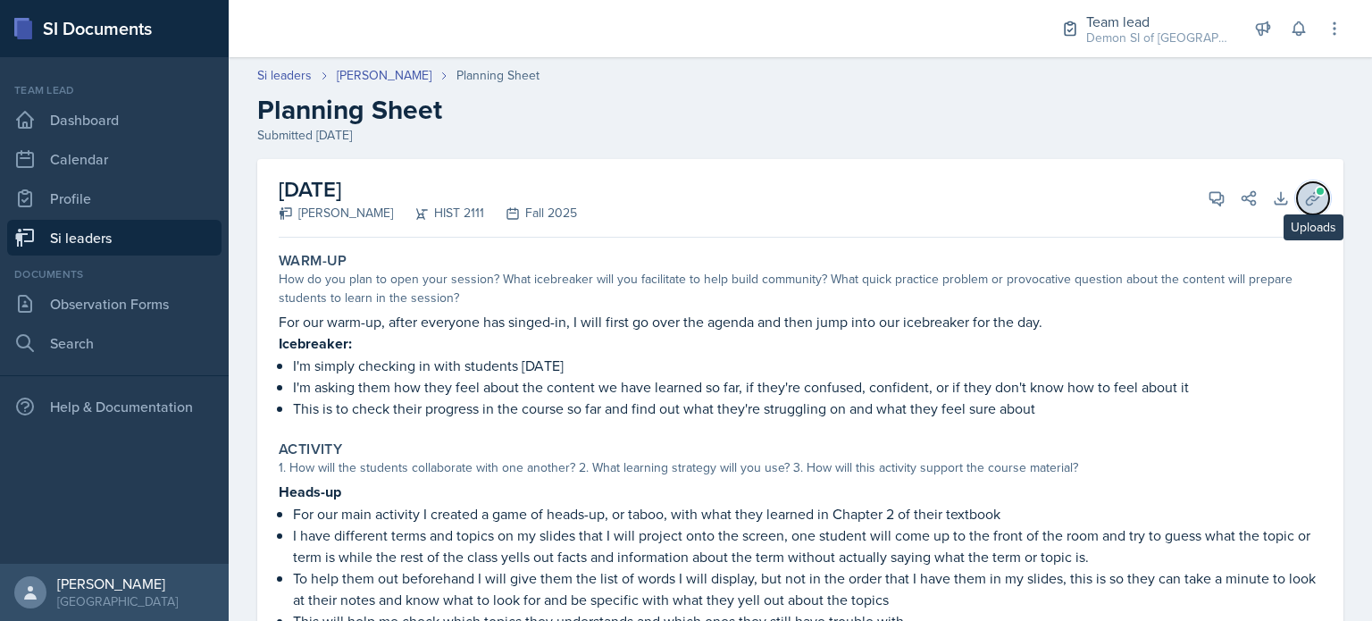
click at [684, 189] on icon at bounding box center [1313, 198] width 18 height 18
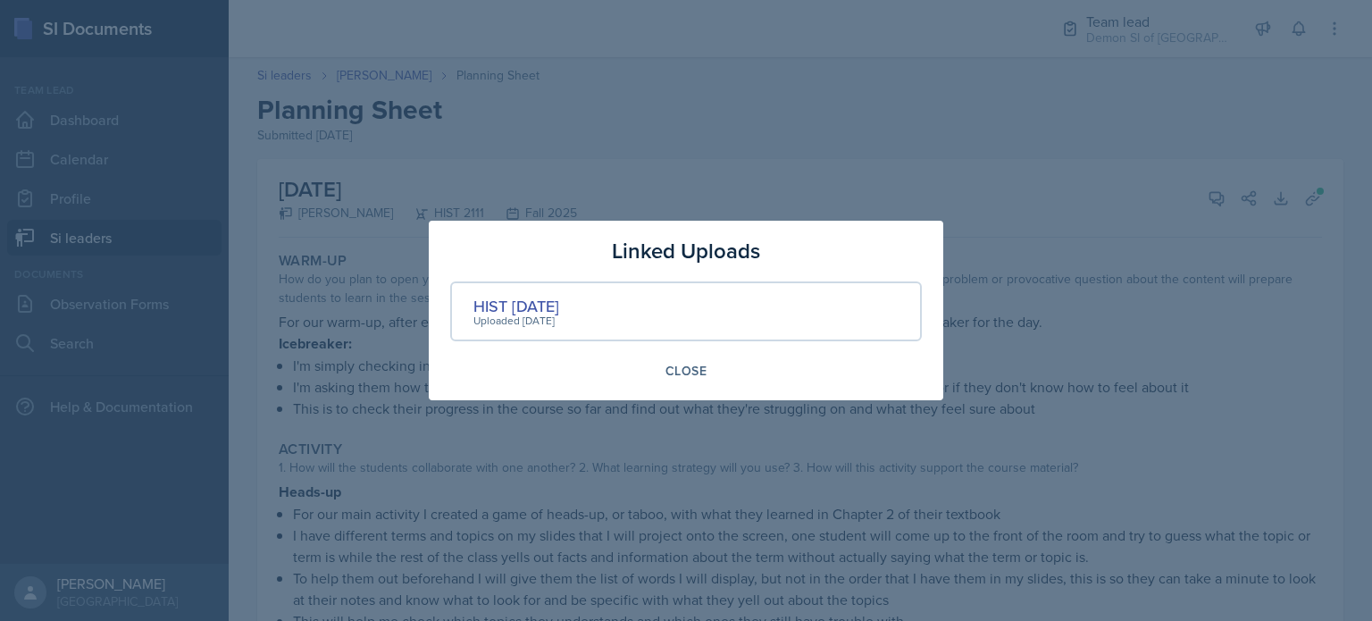
click at [553, 316] on div "Uploaded Sep 7th, 2025" at bounding box center [516, 321] width 86 height 16
click at [550, 313] on div "Uploaded Sep 7th, 2025" at bounding box center [516, 321] width 86 height 16
click at [534, 297] on div "HIST 2111 Sept 8th" at bounding box center [516, 306] width 86 height 24
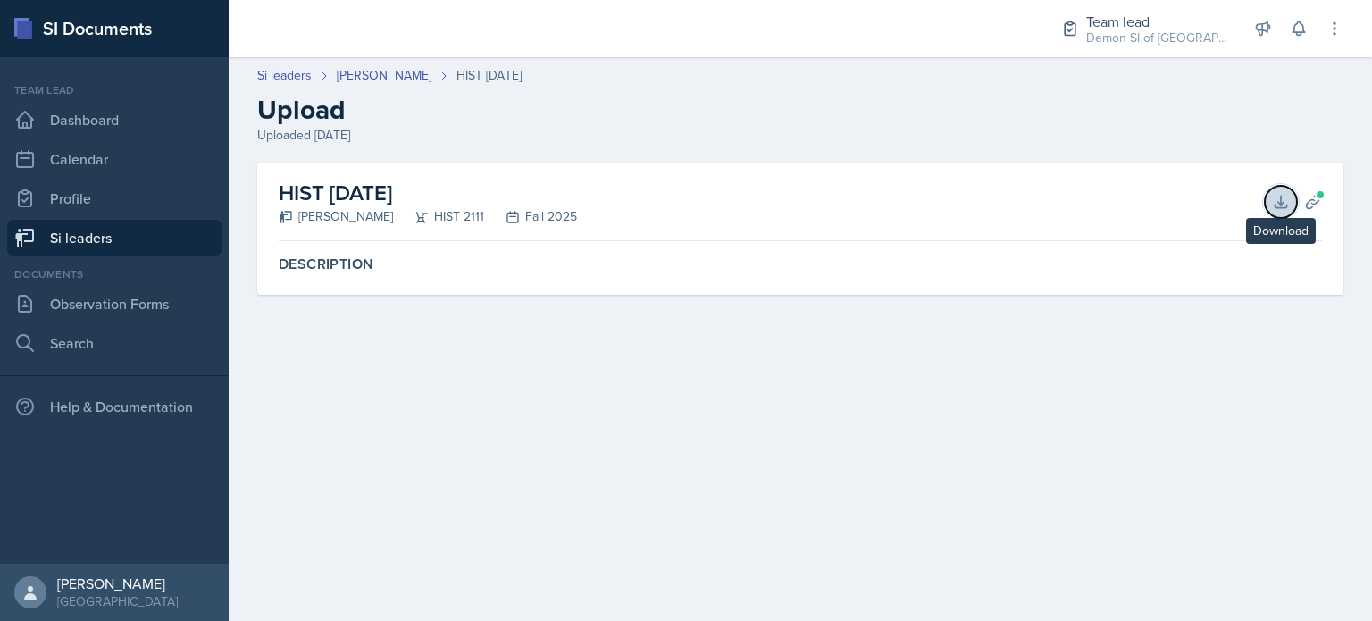
click at [684, 193] on icon at bounding box center [1281, 202] width 18 height 18
click at [397, 81] on link "[PERSON_NAME]" at bounding box center [384, 75] width 95 height 19
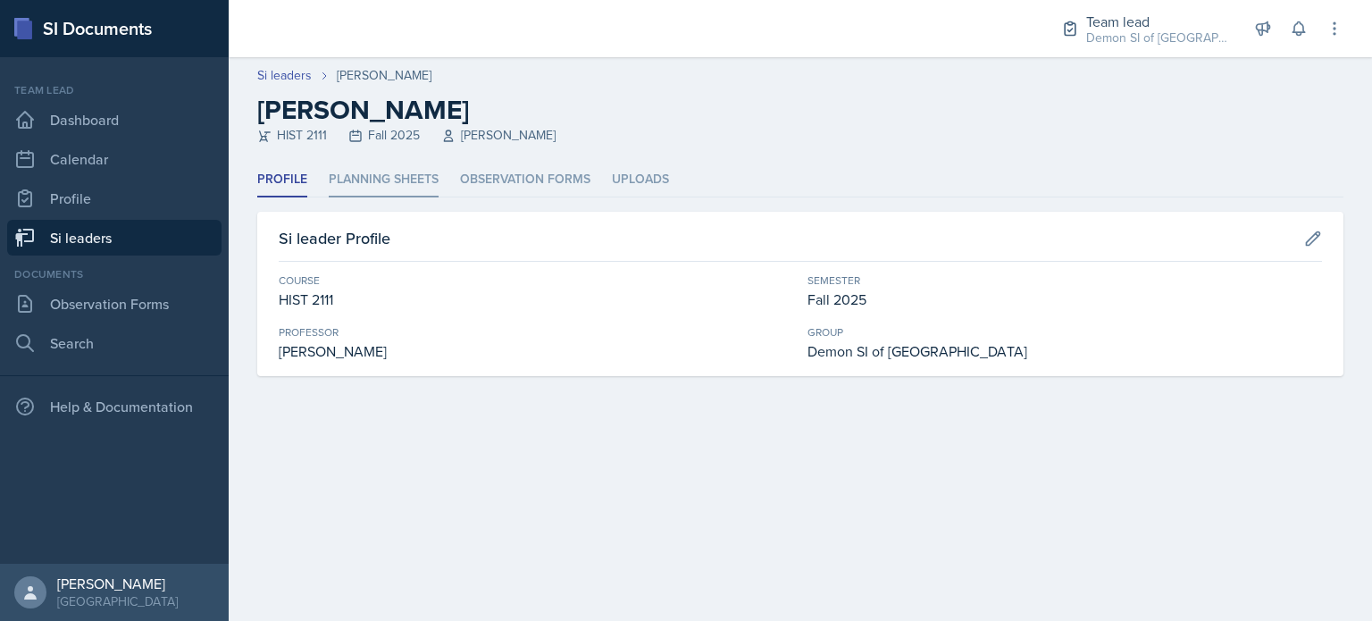
click at [366, 177] on li "Planning Sheets" at bounding box center [384, 180] width 110 height 35
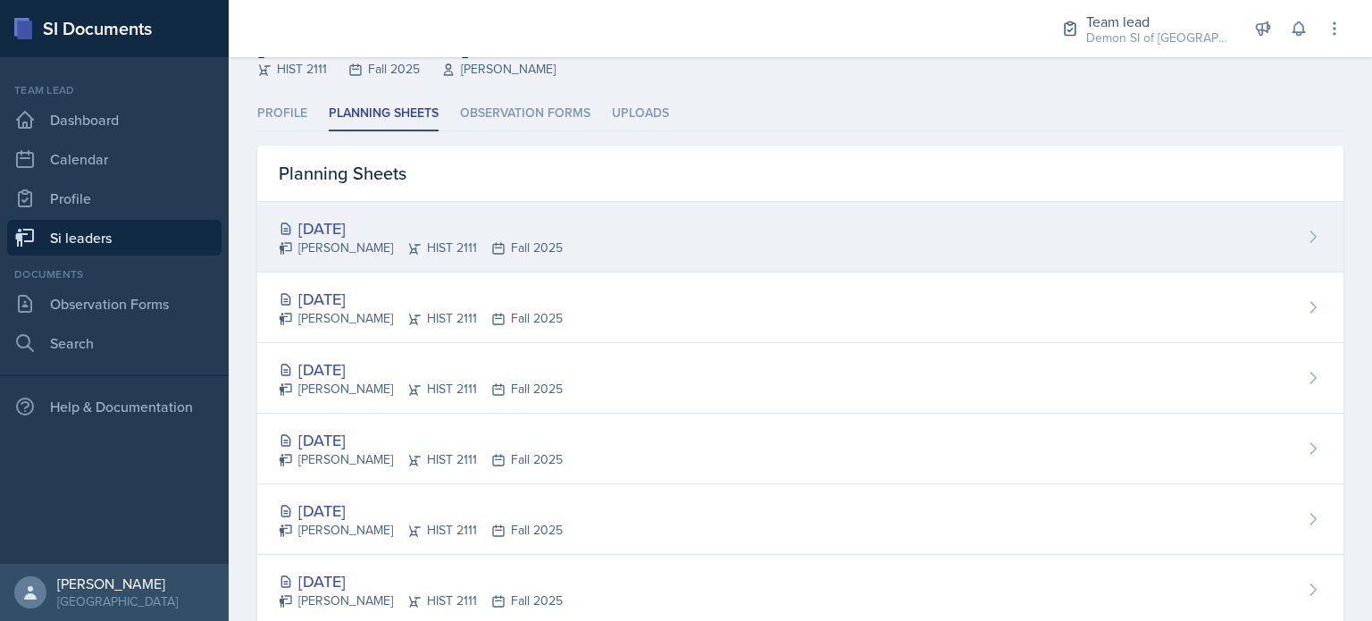
scroll to position [68, 0]
click at [386, 327] on div "Sep 8th, 2025 Maria Patino Cruz HIST 2111 Fall 2025" at bounding box center [800, 306] width 1086 height 71
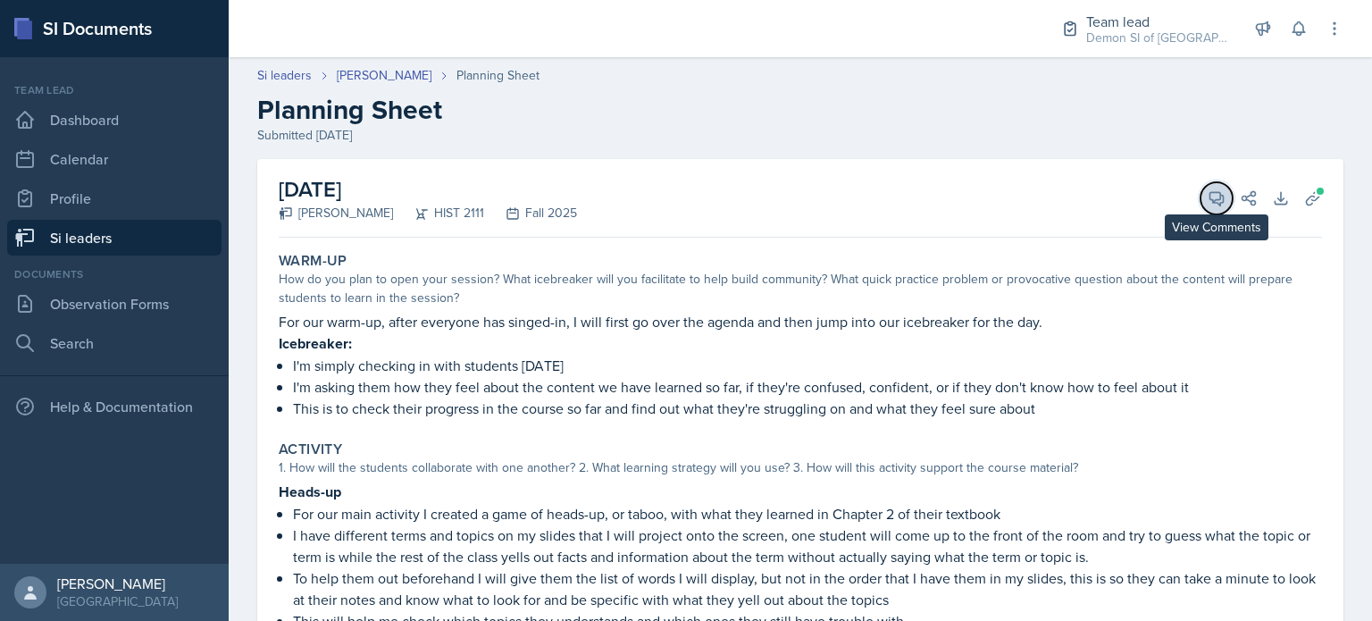
click at [684, 205] on icon at bounding box center [1217, 198] width 18 height 18
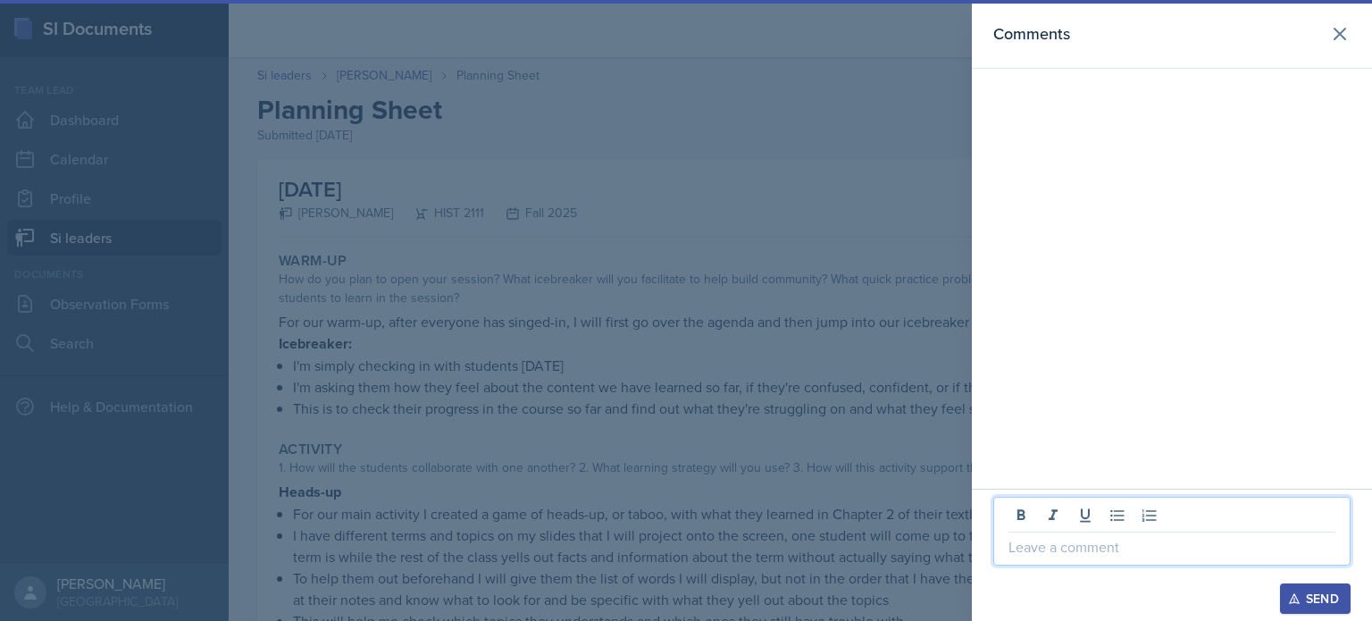
click at [684, 552] on p at bounding box center [1172, 546] width 327 height 21
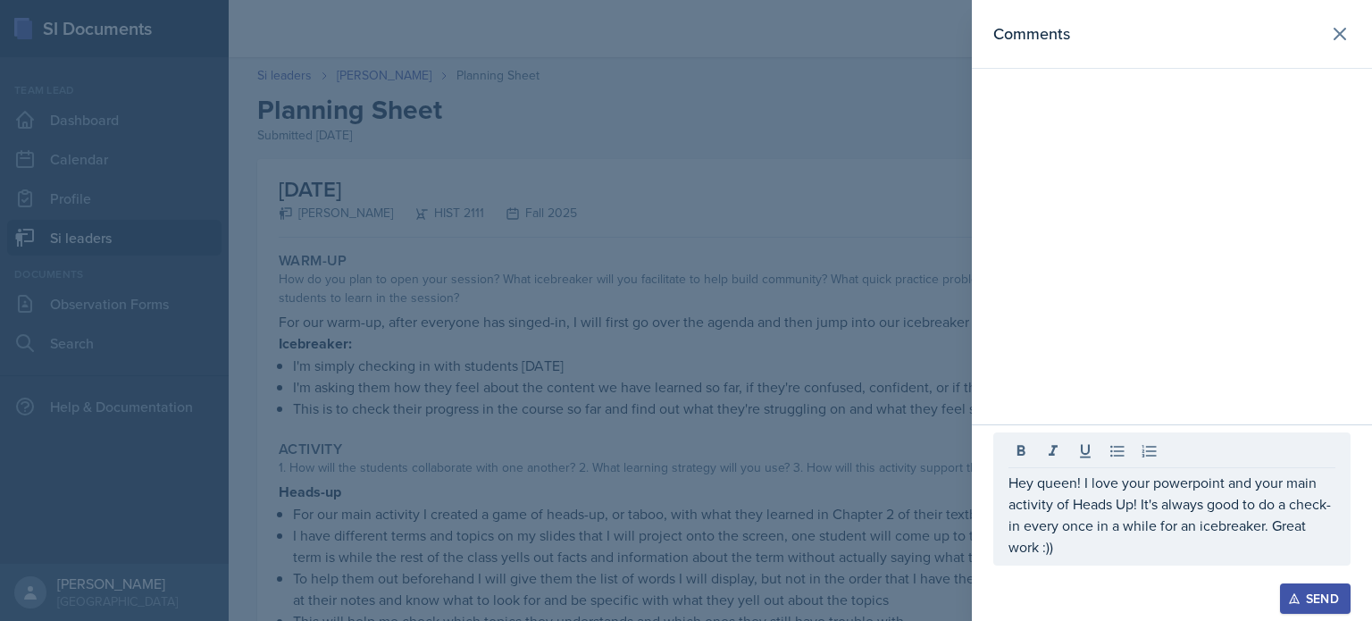
click at [684, 604] on icon "button" at bounding box center [1294, 598] width 13 height 13
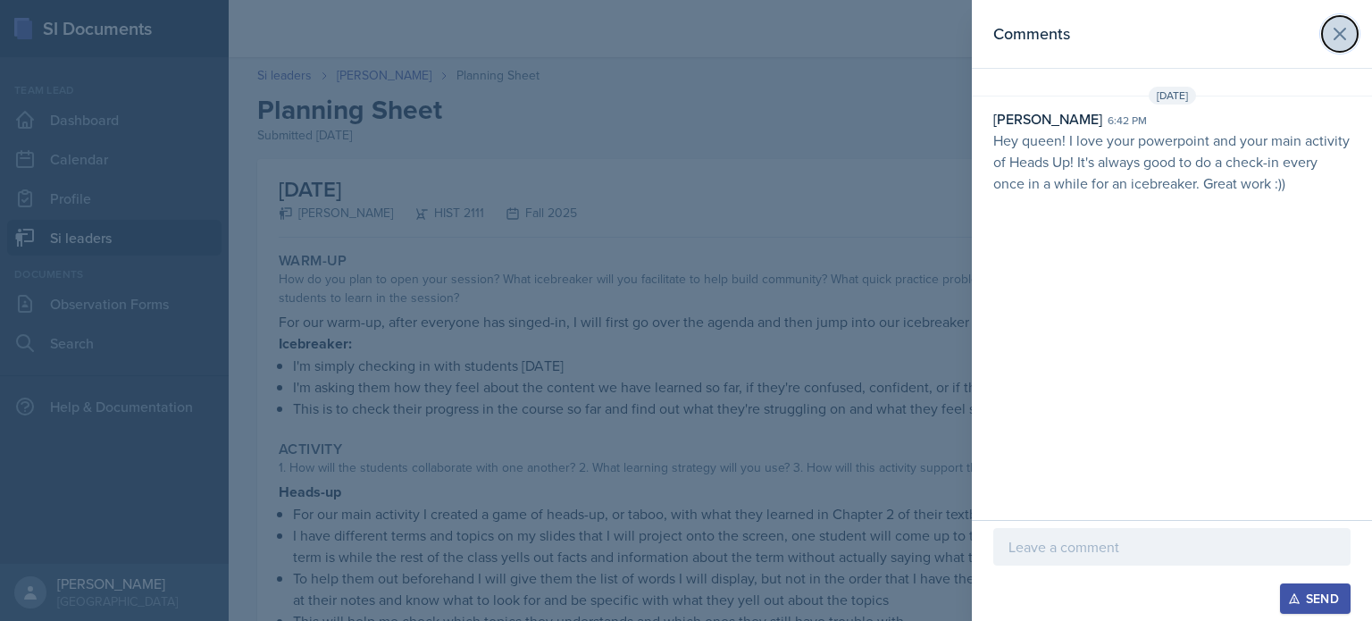
click at [684, 34] on icon at bounding box center [1339, 33] width 21 height 21
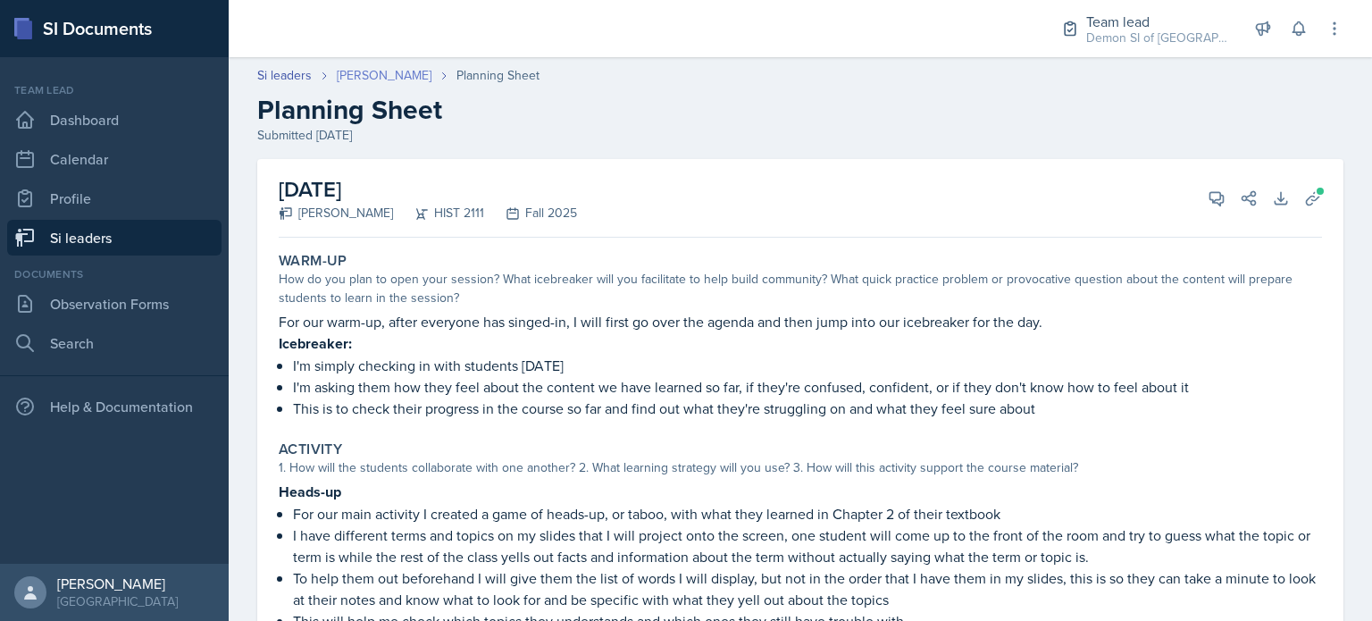
click at [381, 72] on link "[PERSON_NAME]" at bounding box center [384, 75] width 95 height 19
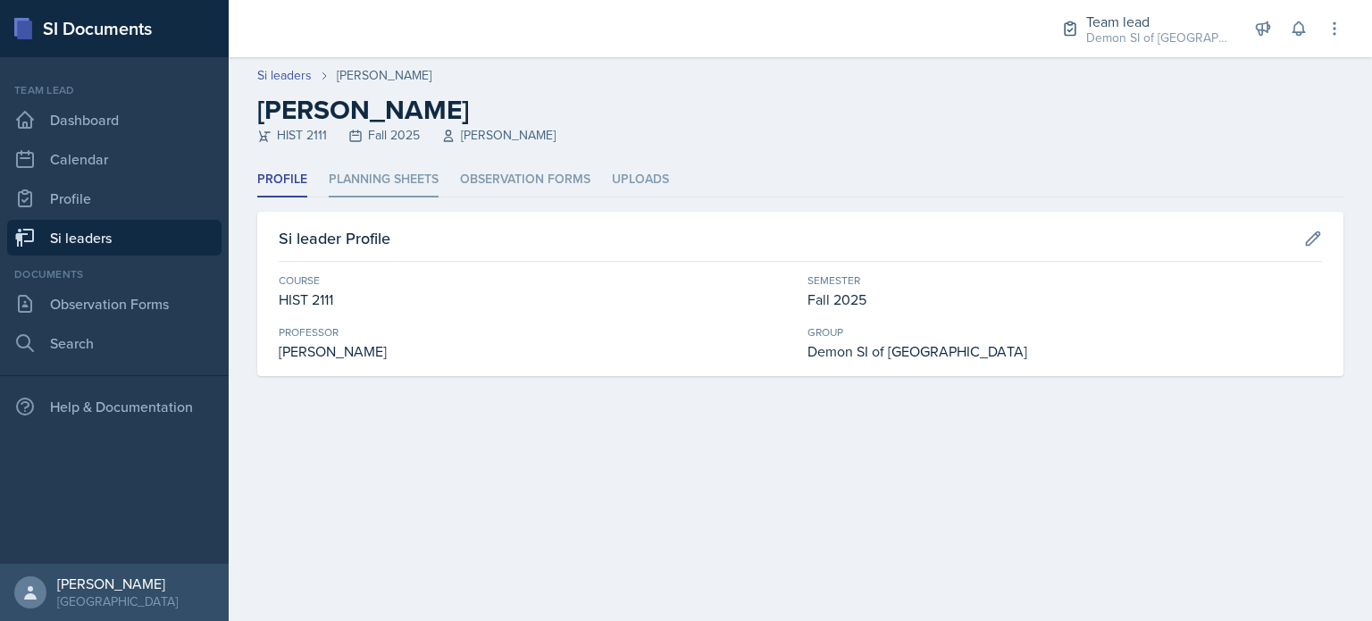
click at [395, 178] on li "Planning Sheets" at bounding box center [384, 180] width 110 height 35
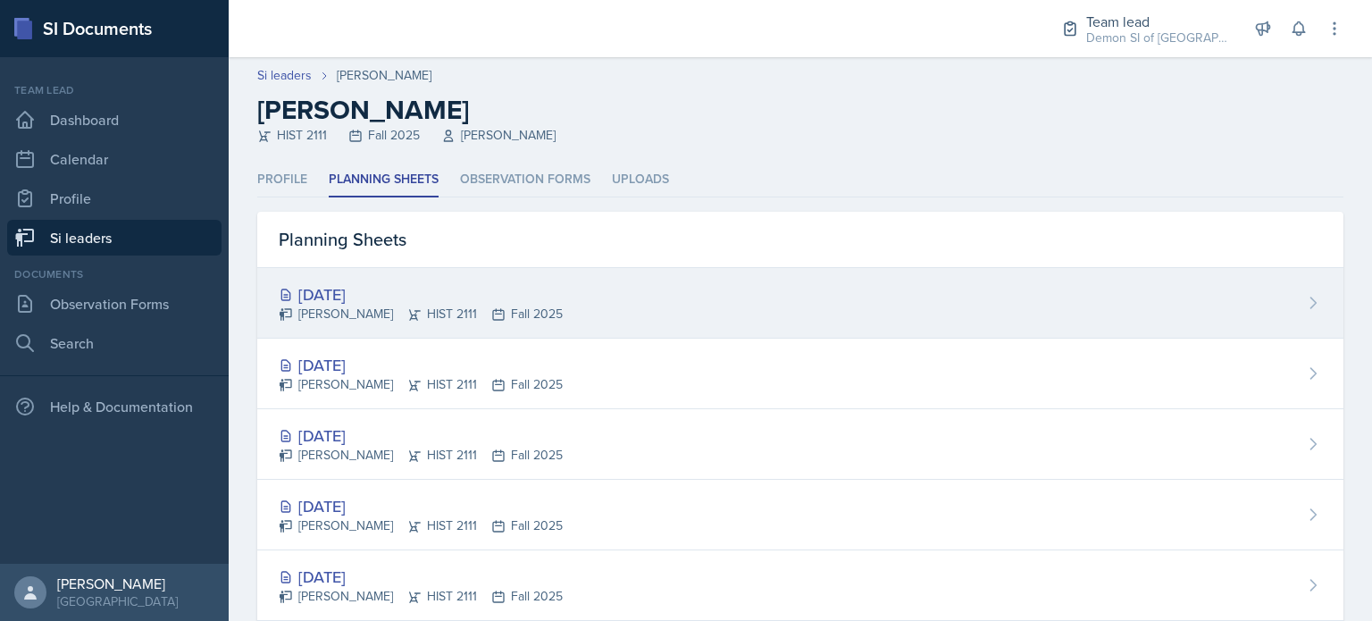
click at [361, 291] on div "[DATE]" at bounding box center [421, 294] width 284 height 24
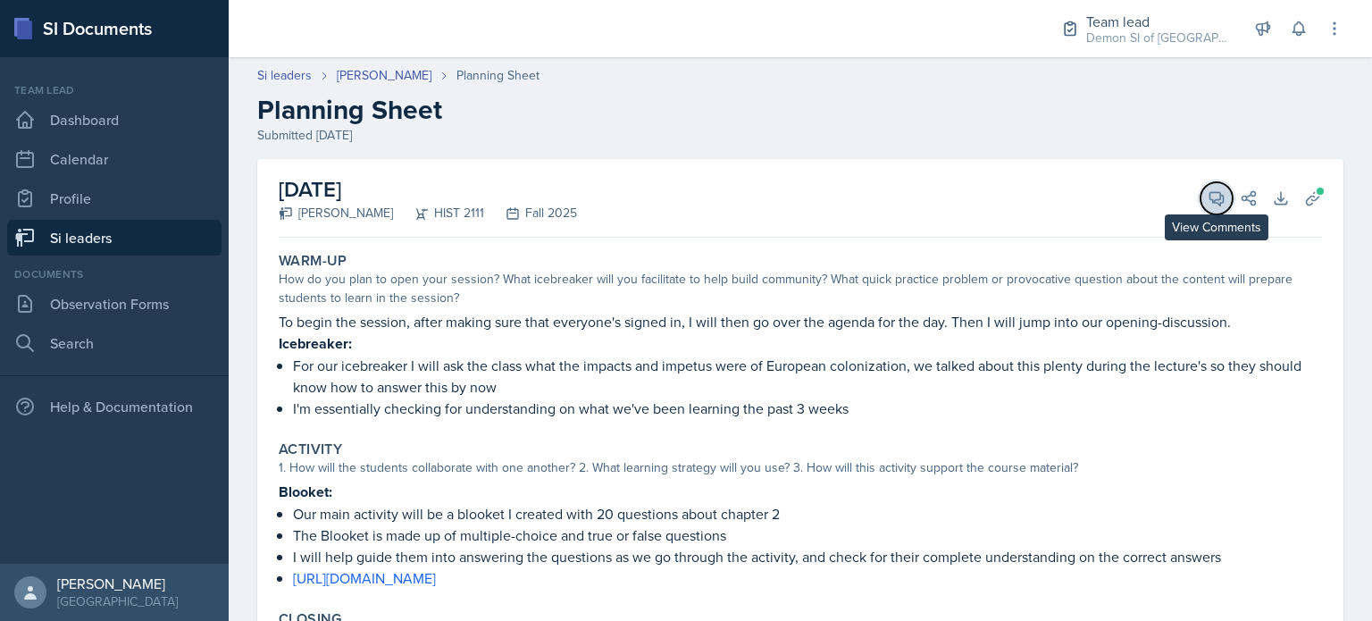
click at [684, 192] on icon at bounding box center [1217, 198] width 18 height 18
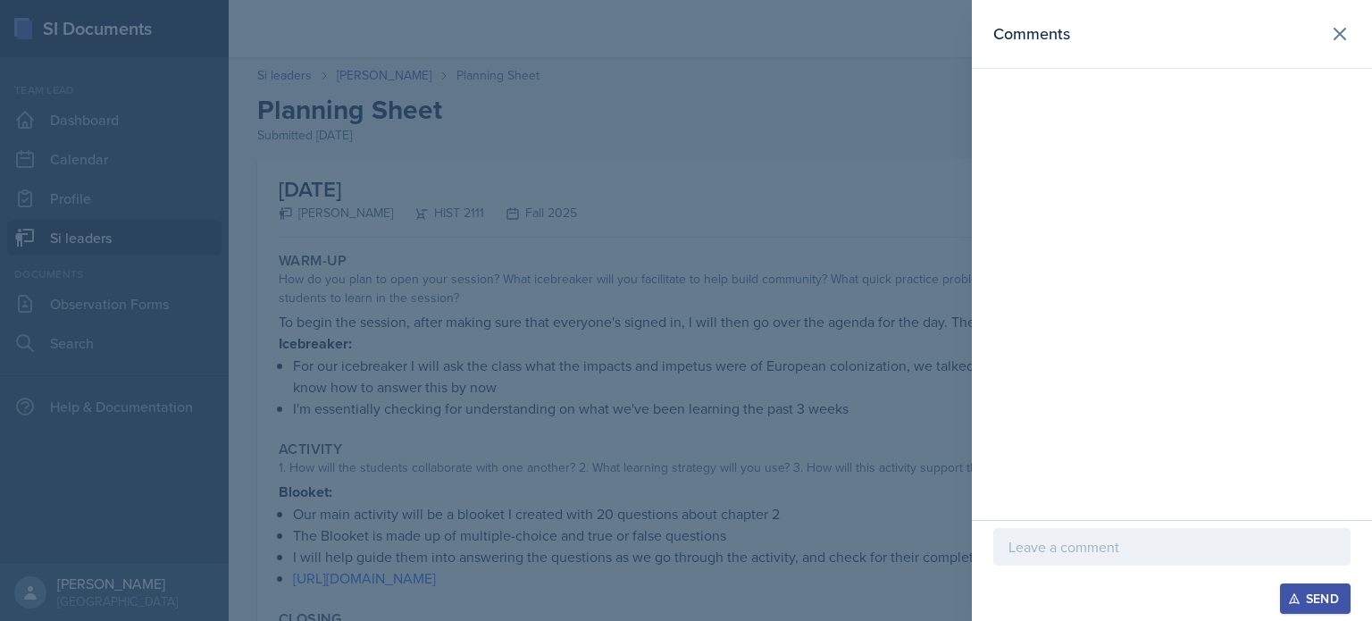
click at [684, 581] on div at bounding box center [1171, 574] width 357 height 18
click at [684, 553] on p at bounding box center [1172, 546] width 327 height 21
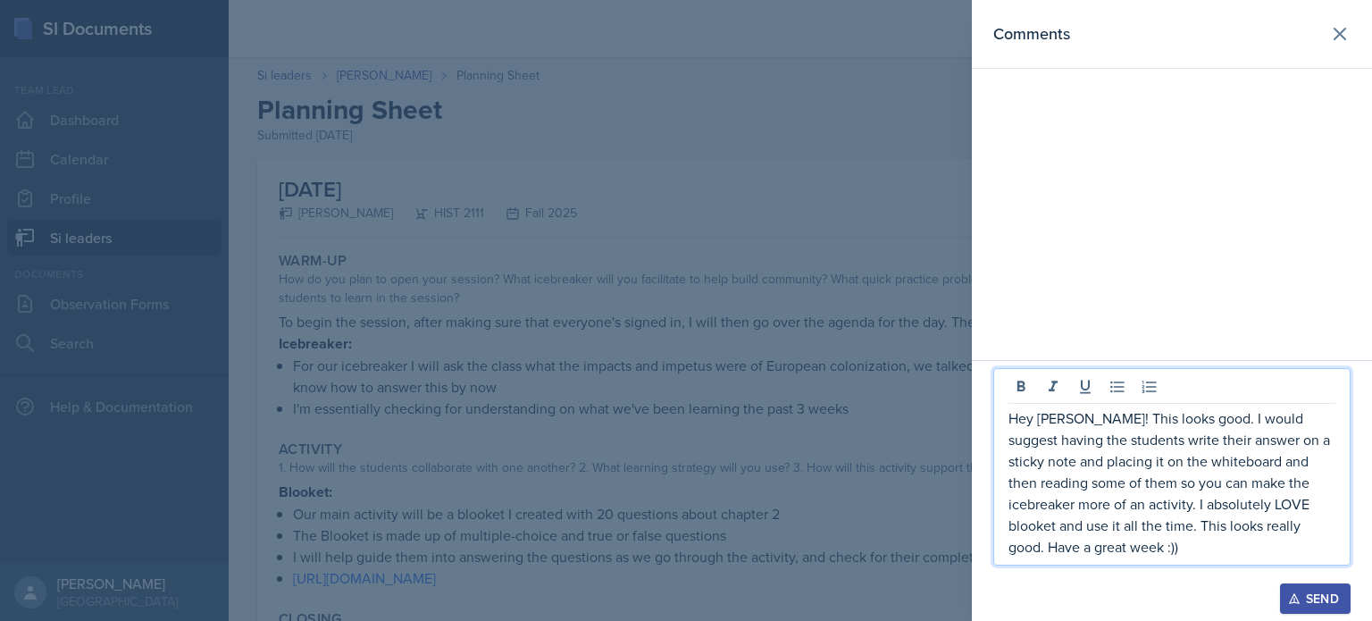
click at [684, 597] on div "Send" at bounding box center [1315, 598] width 47 height 14
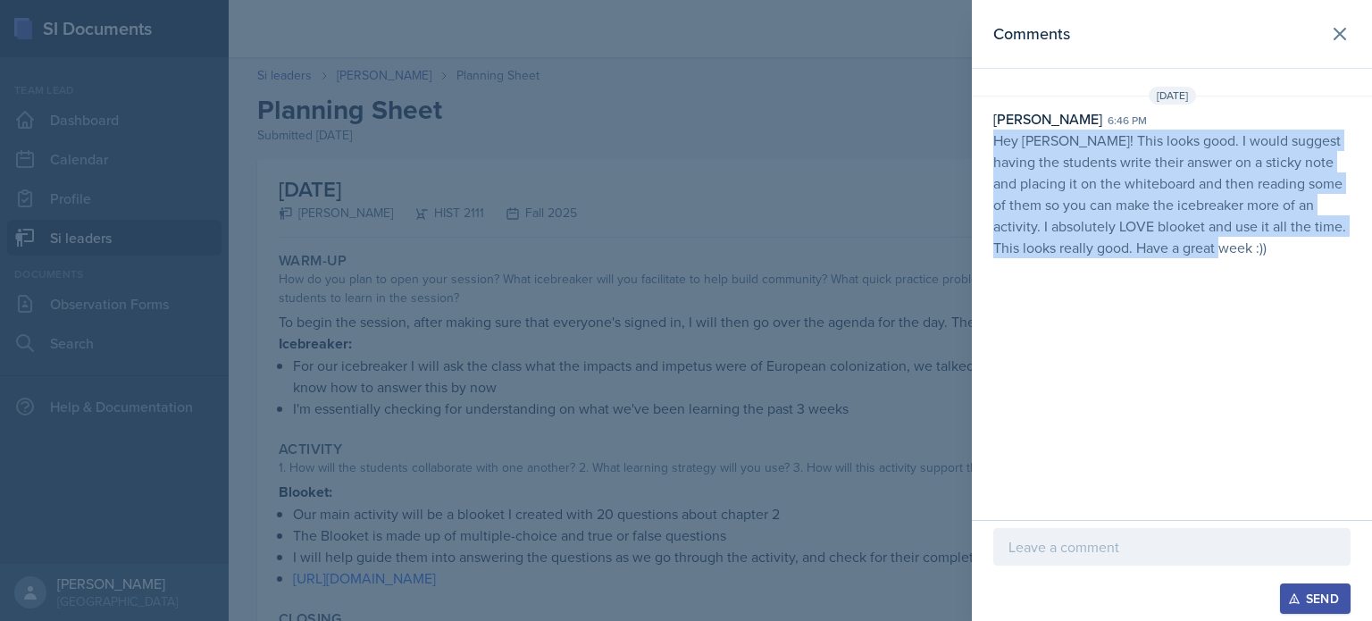
drag, startPoint x: 1254, startPoint y: 240, endPoint x: 992, endPoint y: 145, distance: 279.5
click at [684, 145] on div "McKenzie King 6:46 pm Hey Maria! This looks good. I would suggest having the st…" at bounding box center [1172, 183] width 400 height 150
copy p "Hey Maria! This looks good. I would suggest having the students write their ans…"
click at [684, 28] on icon at bounding box center [1339, 33] width 21 height 21
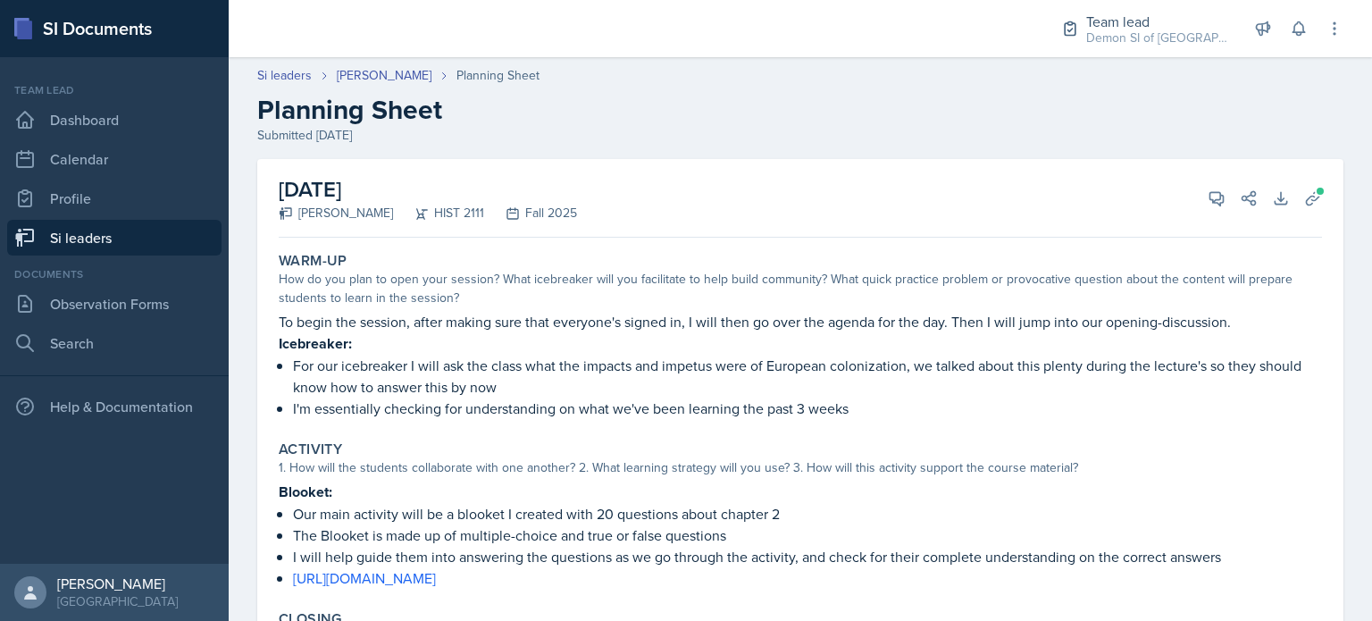
click at [182, 240] on link "Si leaders" at bounding box center [114, 238] width 214 height 36
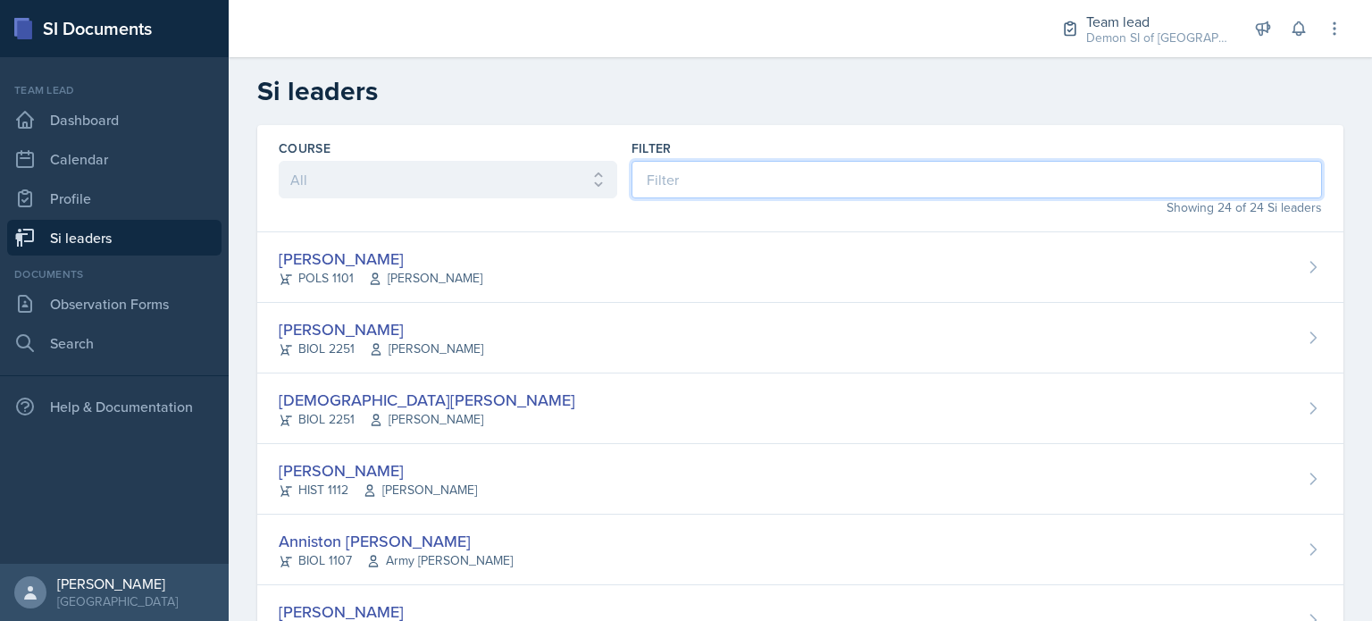
click at [684, 166] on input at bounding box center [977, 180] width 691 height 38
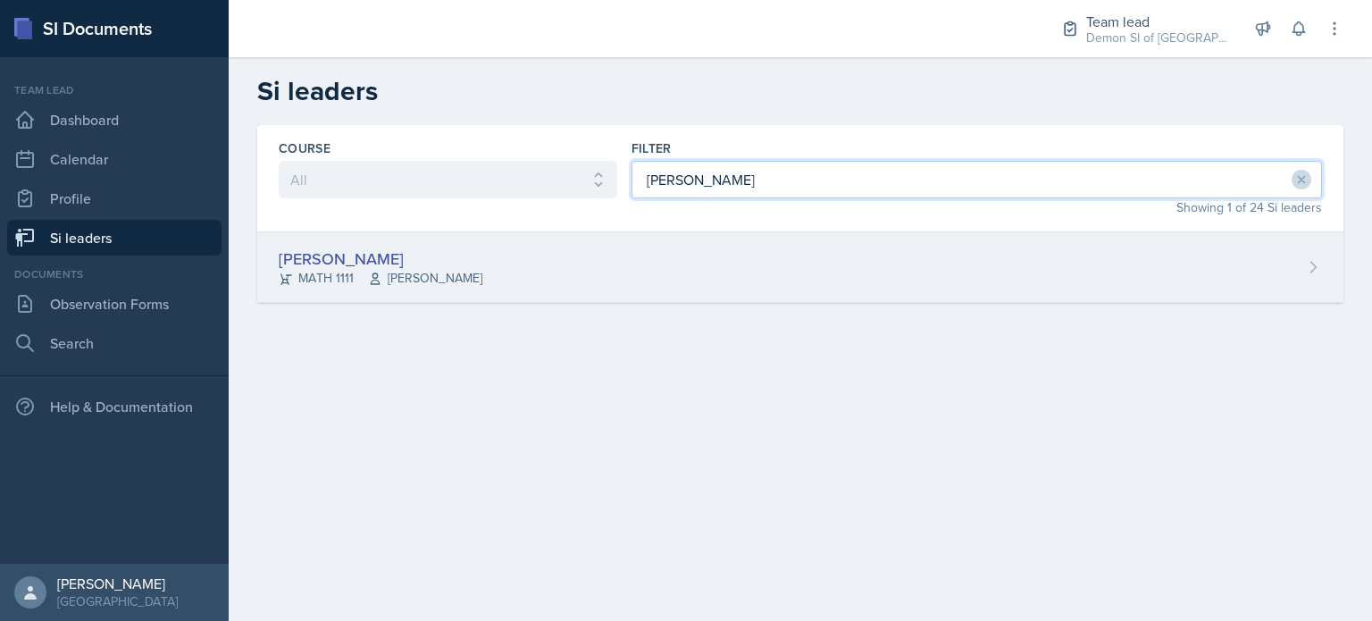
type input "eliza"
click at [344, 257] on div "[PERSON_NAME]" at bounding box center [381, 259] width 204 height 24
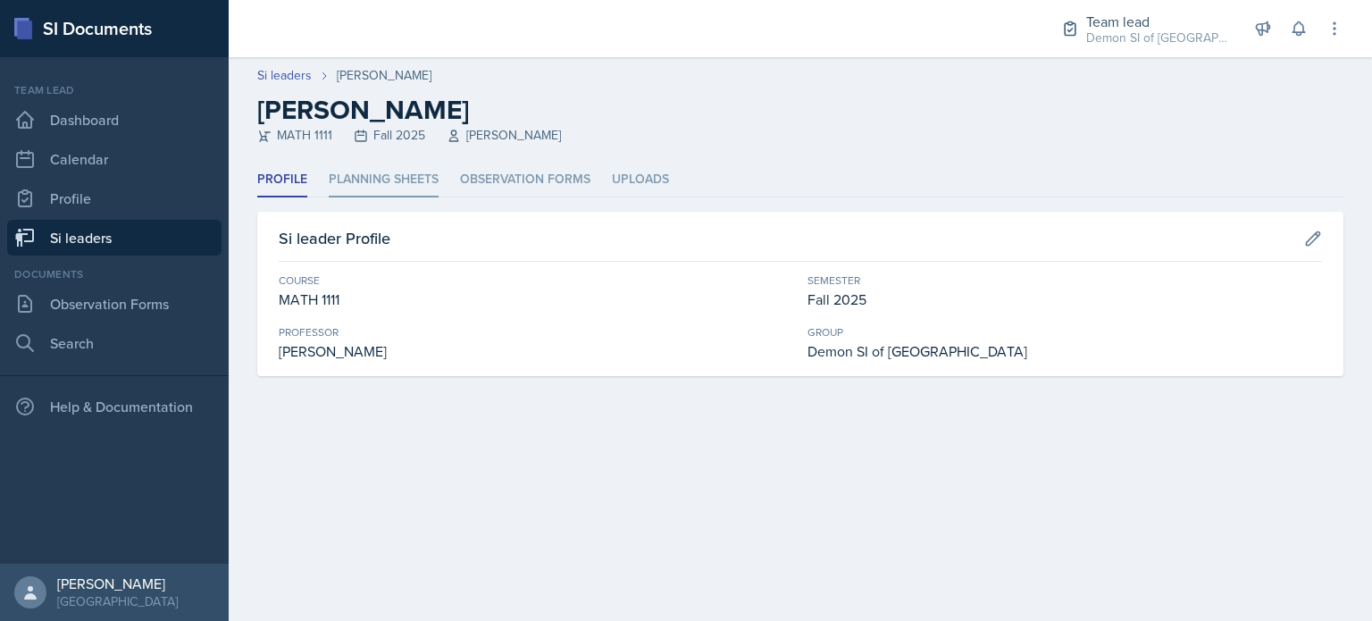
click at [389, 187] on li "Planning Sheets" at bounding box center [384, 180] width 110 height 35
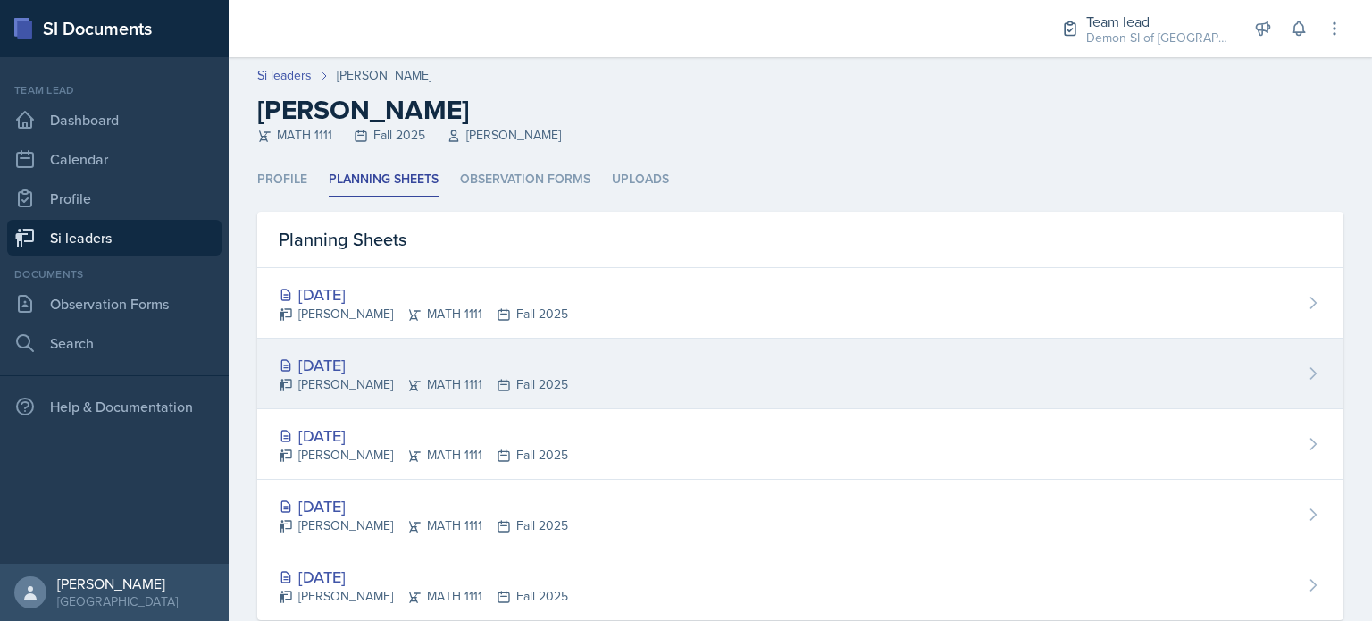
click at [393, 349] on div "Sep 8th, 2025 Elizabeth Yalew MATH 1111 Fall 2025" at bounding box center [800, 374] width 1086 height 71
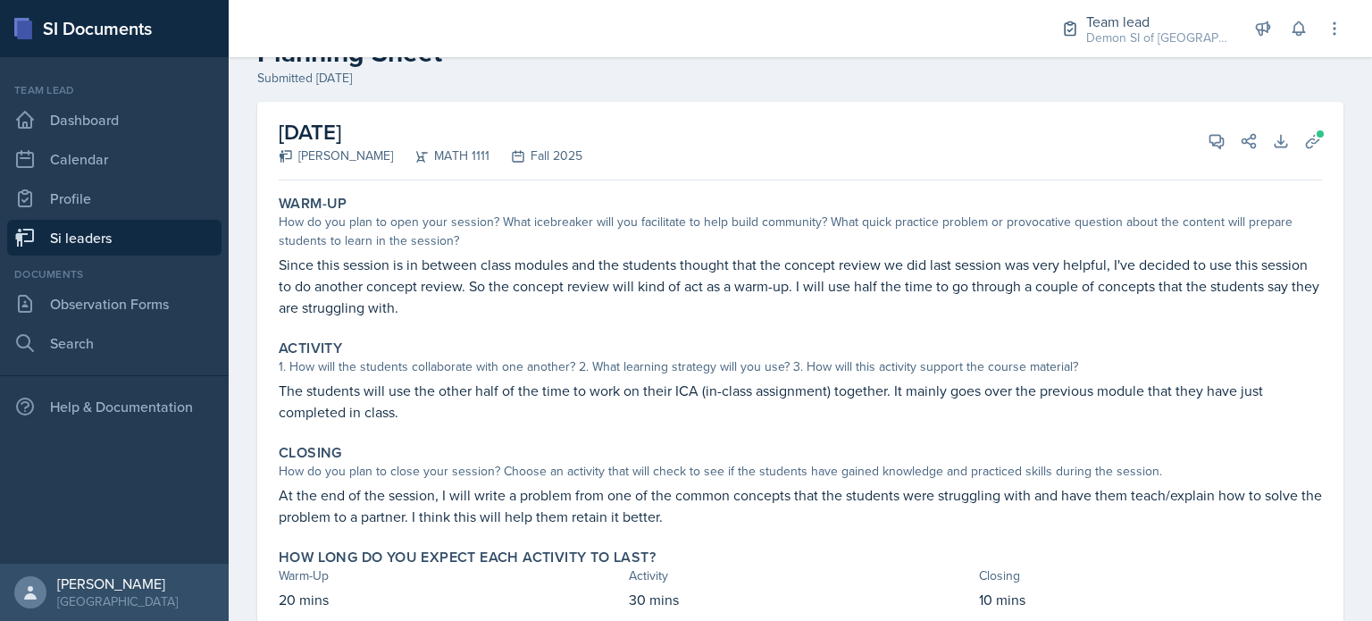
scroll to position [71, 0]
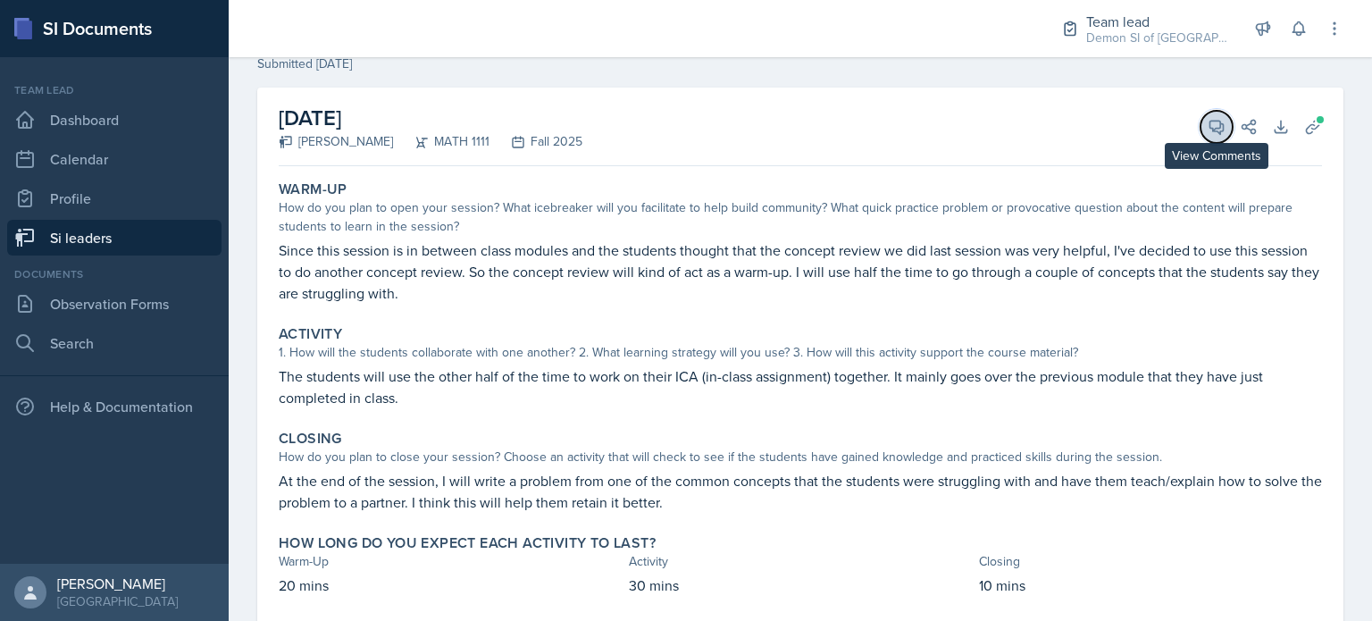
click at [684, 136] on button "View Comments" at bounding box center [1217, 127] width 32 height 32
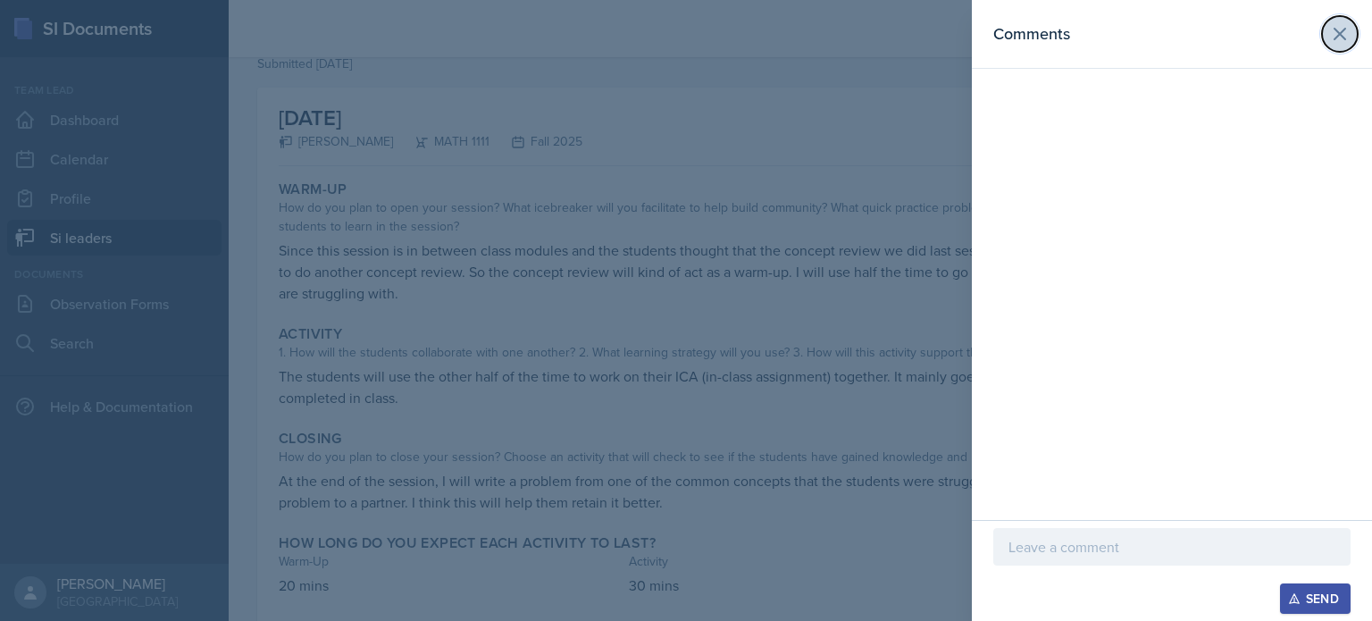
click at [684, 38] on icon at bounding box center [1339, 33] width 21 height 21
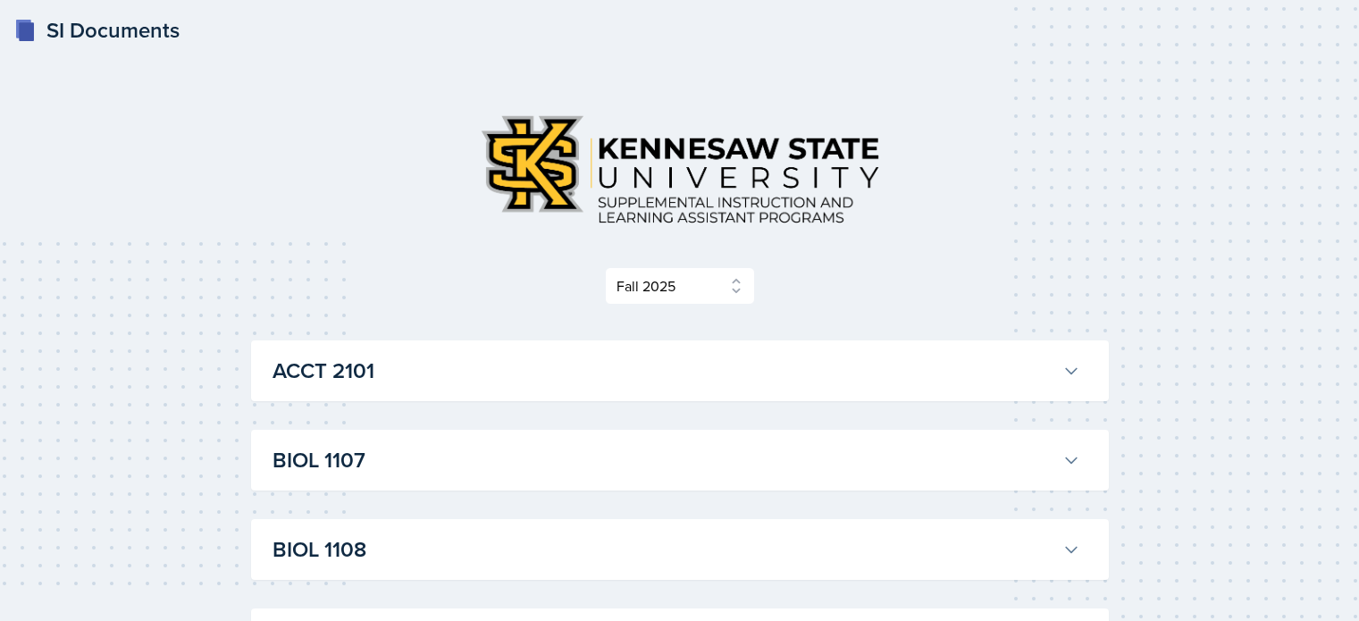
select select "2bed604d-1099-4043-b1bc-2365e8740244"
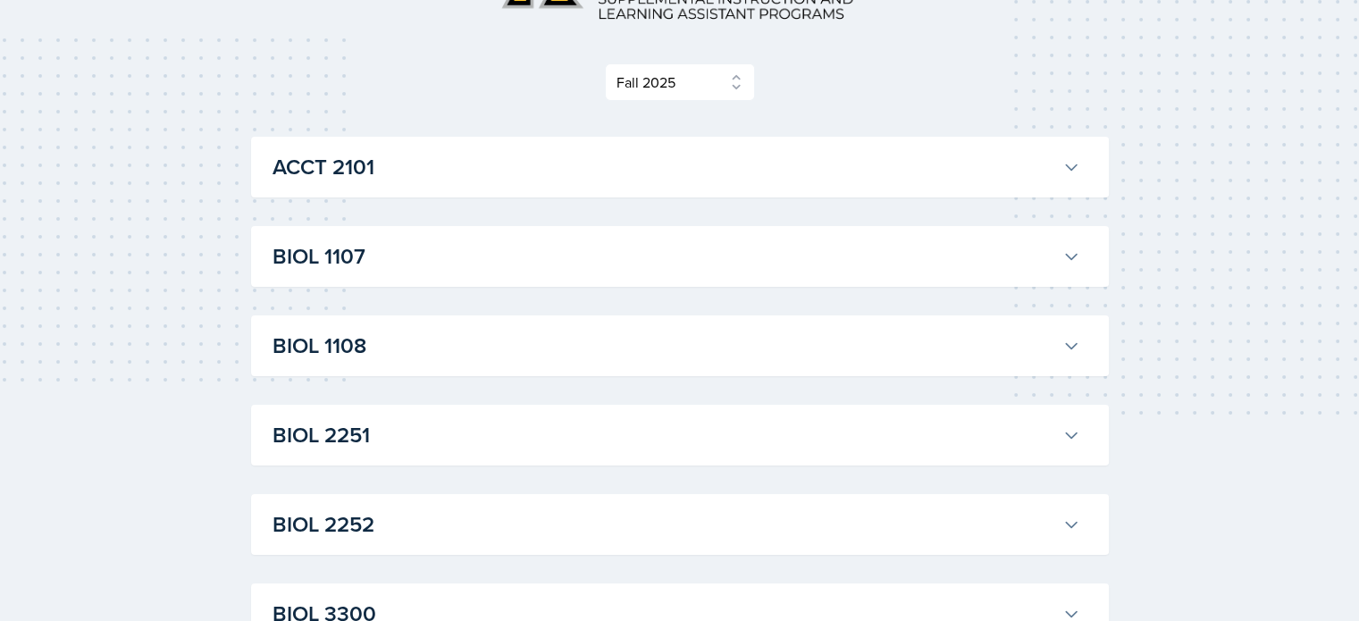
scroll to position [204, 0]
